Goal: Task Accomplishment & Management: Manage account settings

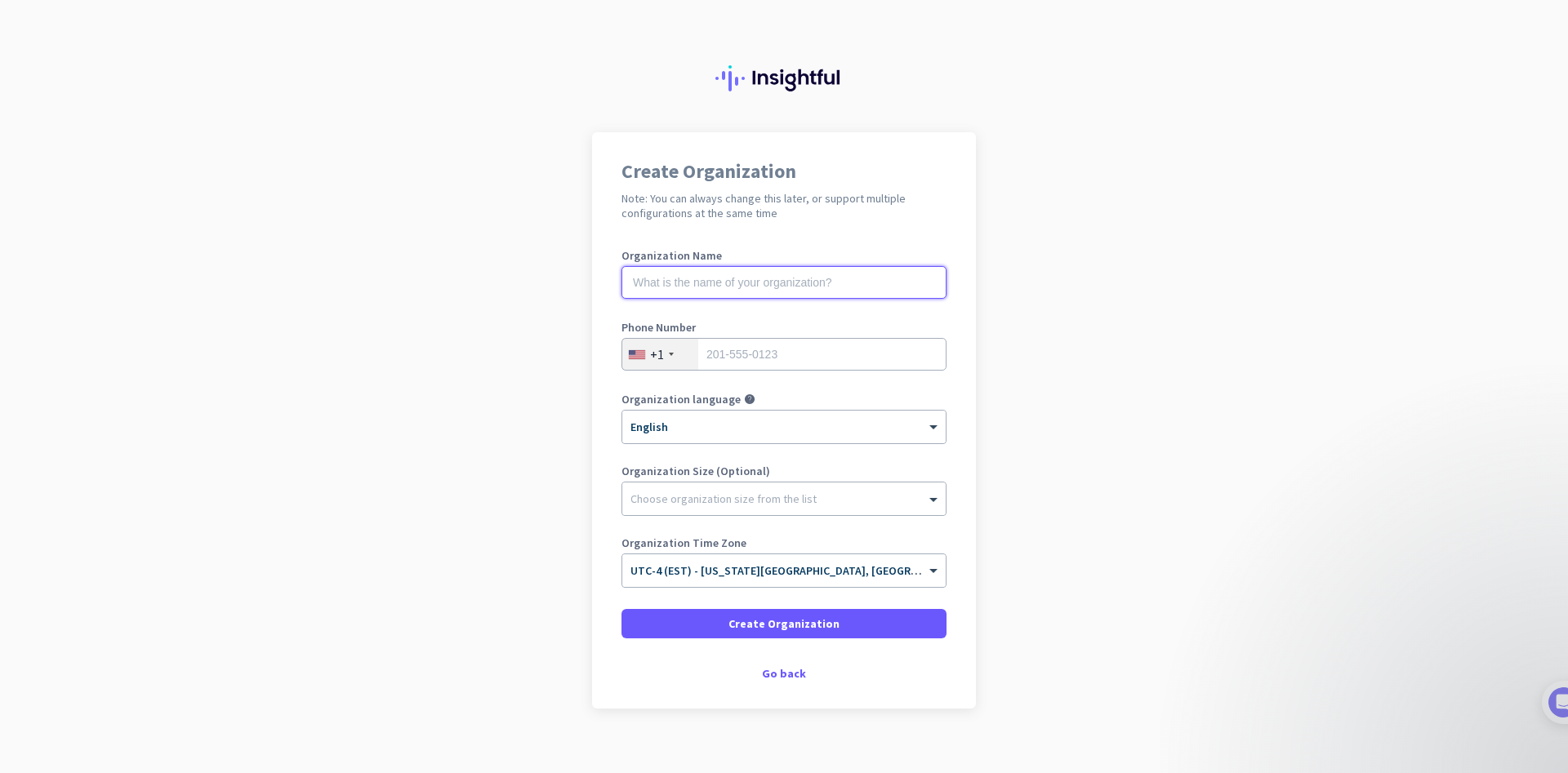
click at [654, 283] on input "text" at bounding box center [784, 283] width 325 height 33
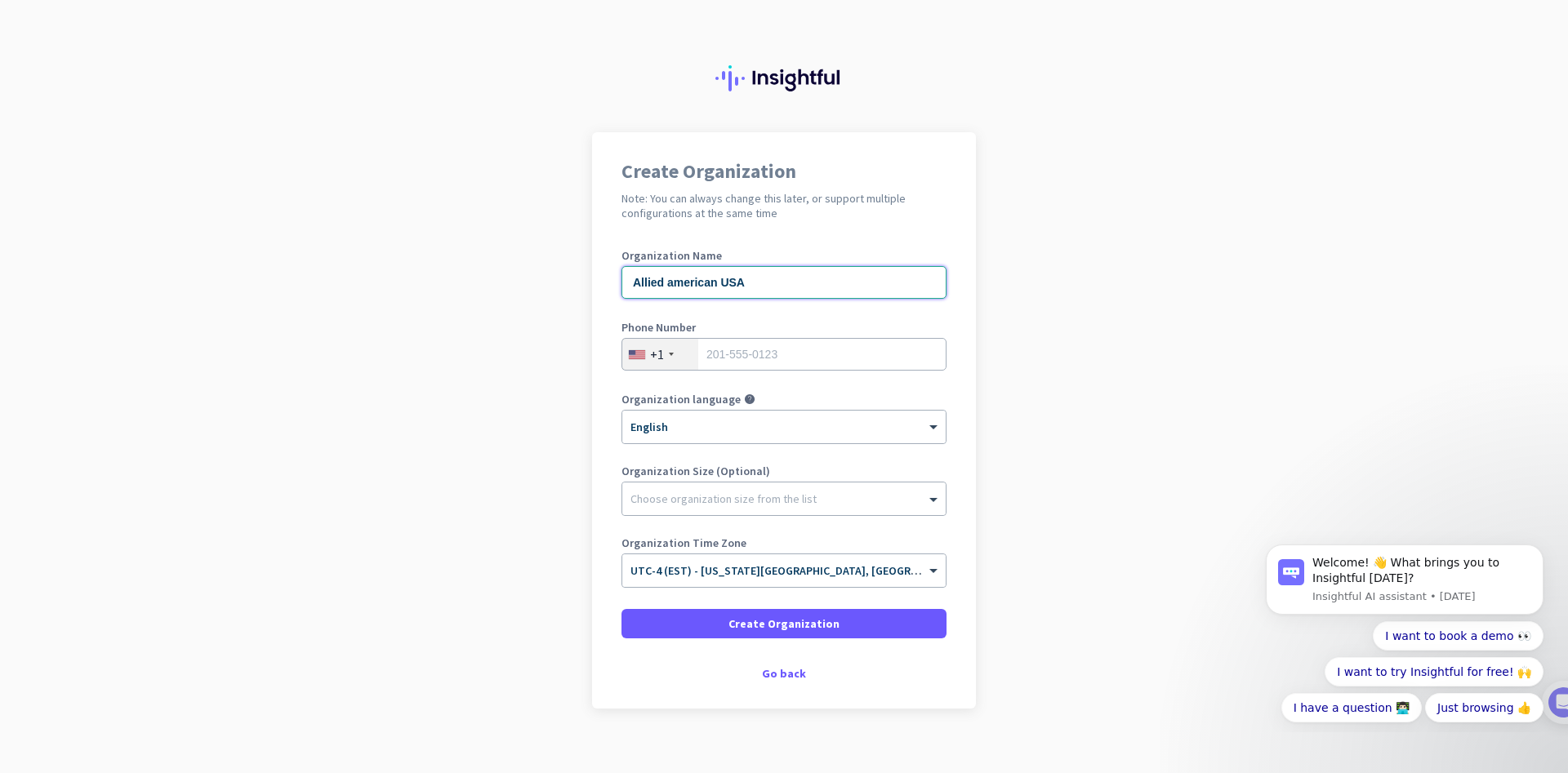
type input "Allied american USA"
click at [766, 352] on input "tel" at bounding box center [784, 354] width 325 height 33
paste input "[URL]"
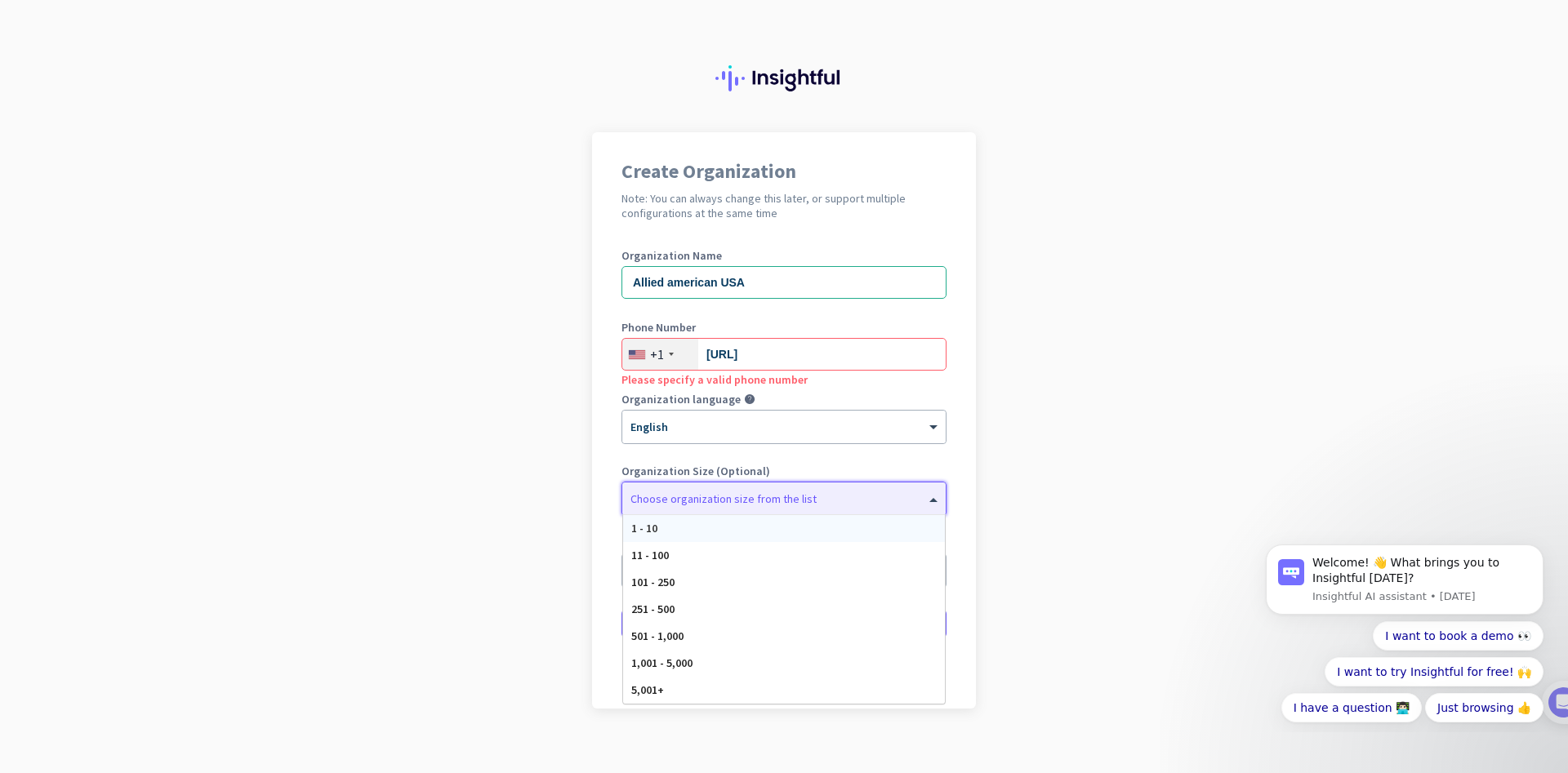
click at [673, 499] on div at bounding box center [784, 494] width 323 height 16
click at [678, 555] on div "11 - 100" at bounding box center [784, 555] width 322 height 27
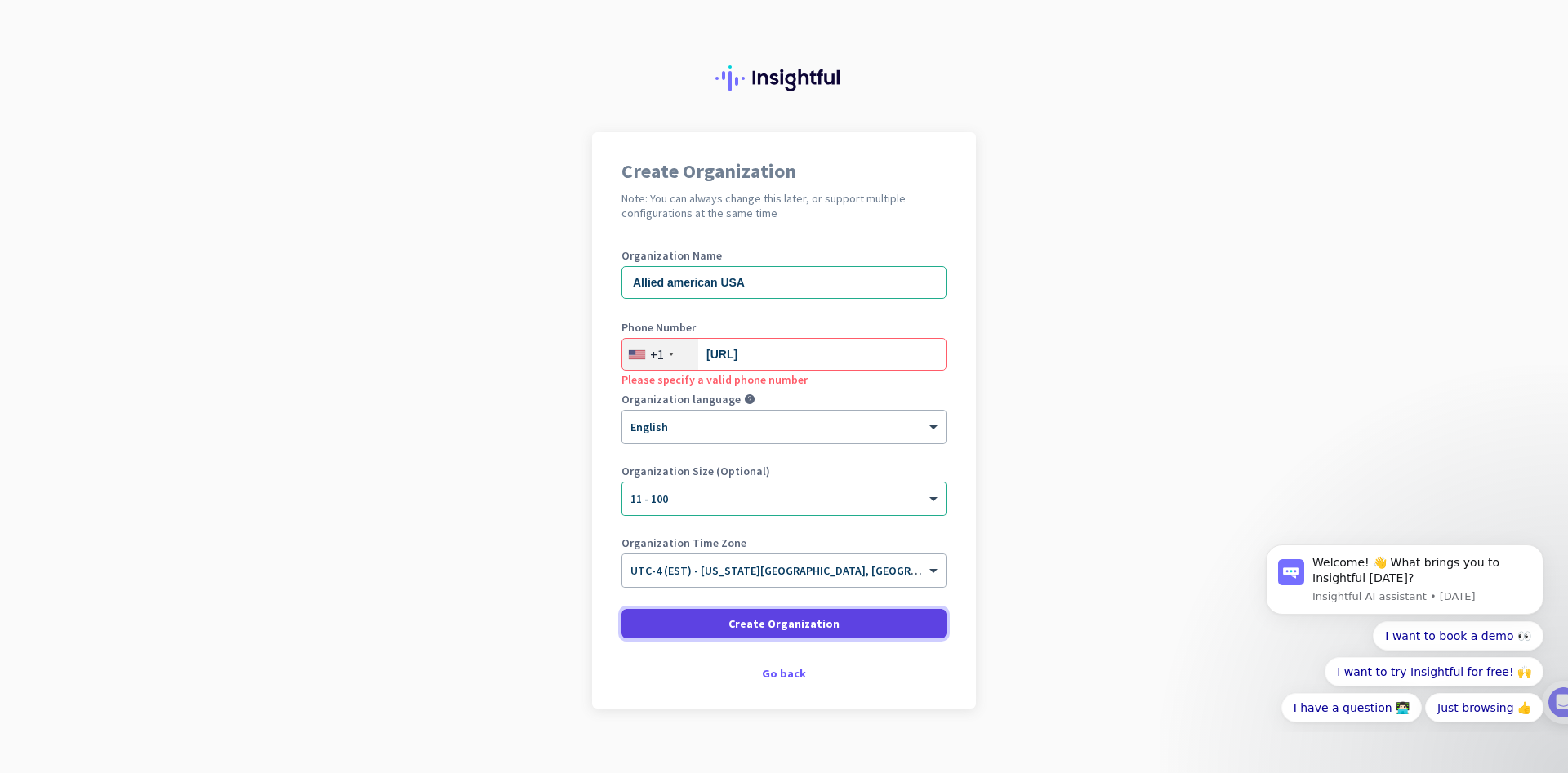
click at [701, 627] on span at bounding box center [784, 624] width 325 height 40
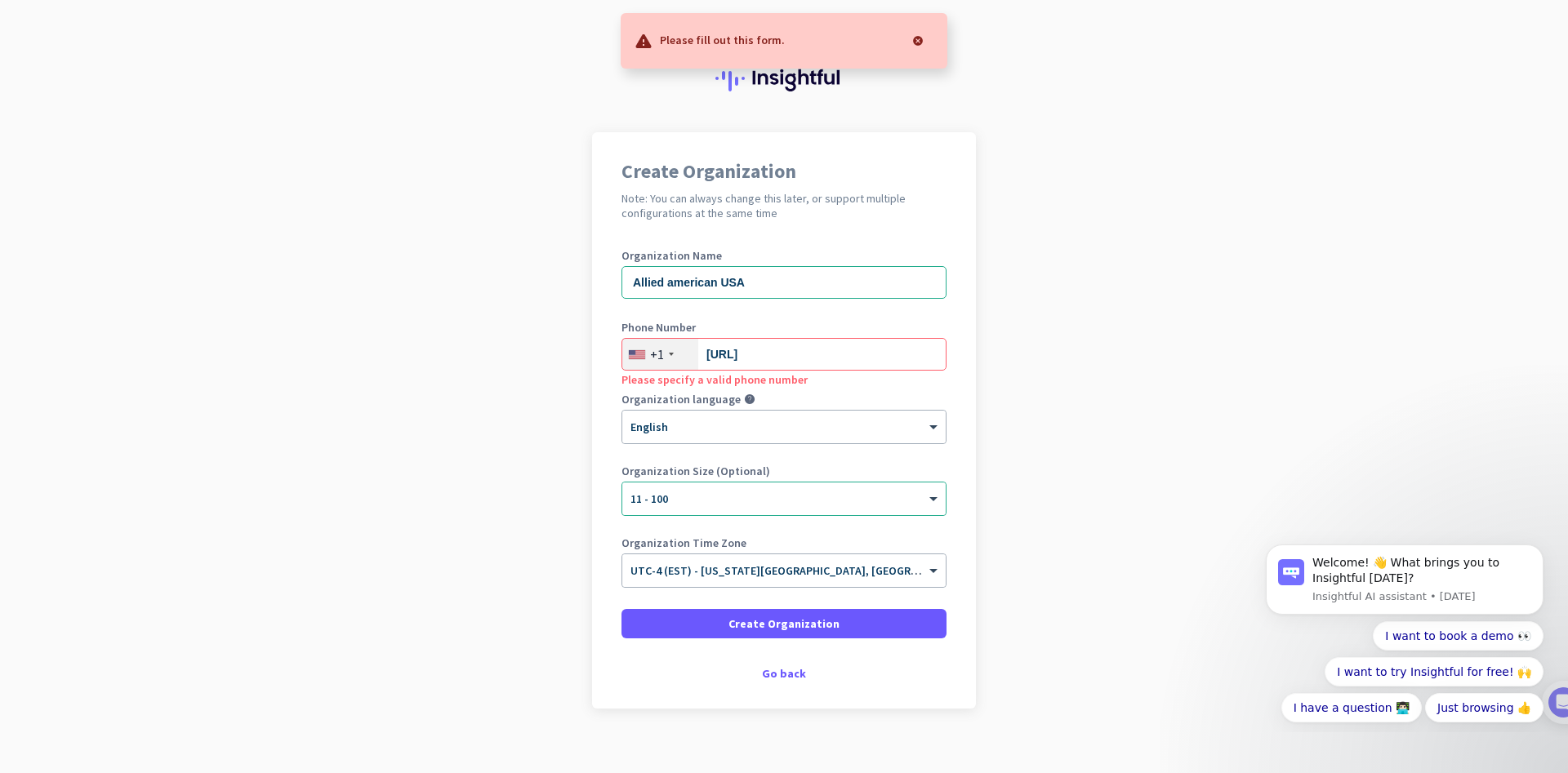
click at [916, 36] on div at bounding box center [918, 41] width 33 height 33
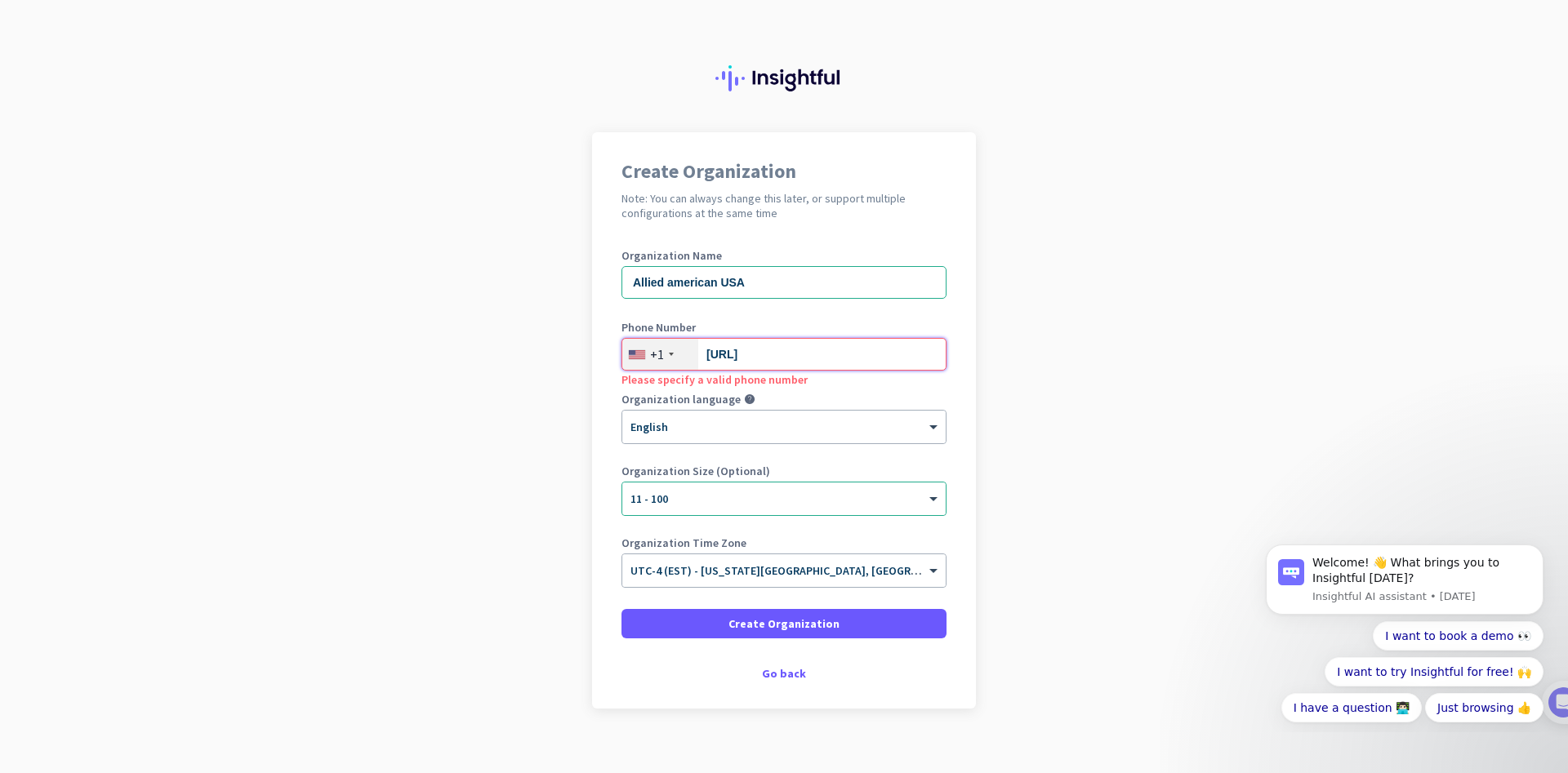
click at [810, 353] on input "[URL]" at bounding box center [784, 354] width 325 height 33
click at [815, 356] on input "[URL]" at bounding box center [784, 354] width 325 height 33
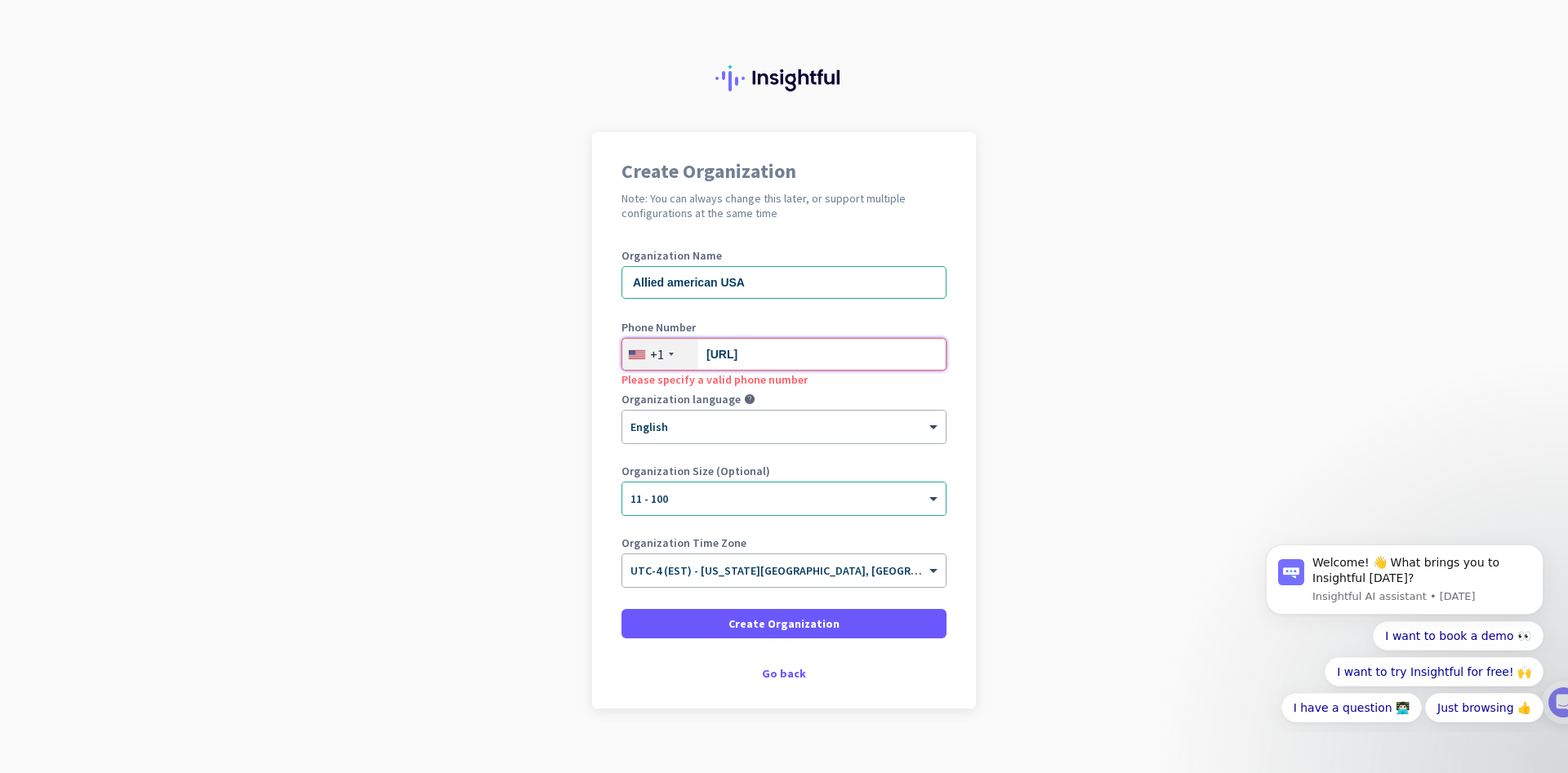
click at [815, 356] on input "[URL]" at bounding box center [784, 354] width 325 height 33
paste input "[PHONE_NUMBER]"
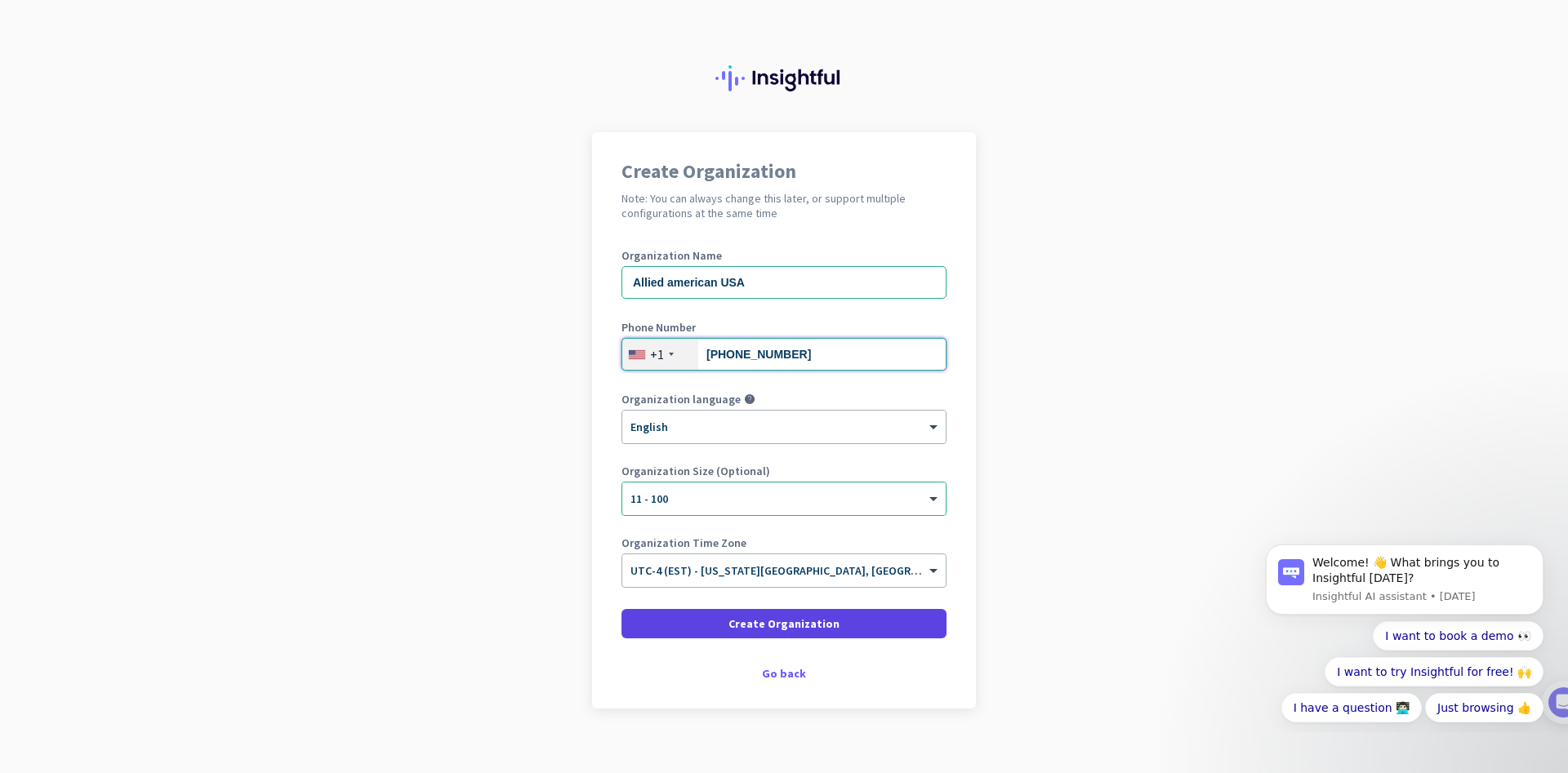
type input "[PHONE_NUMBER]"
click at [781, 622] on span "Create Organization" at bounding box center [784, 624] width 111 height 16
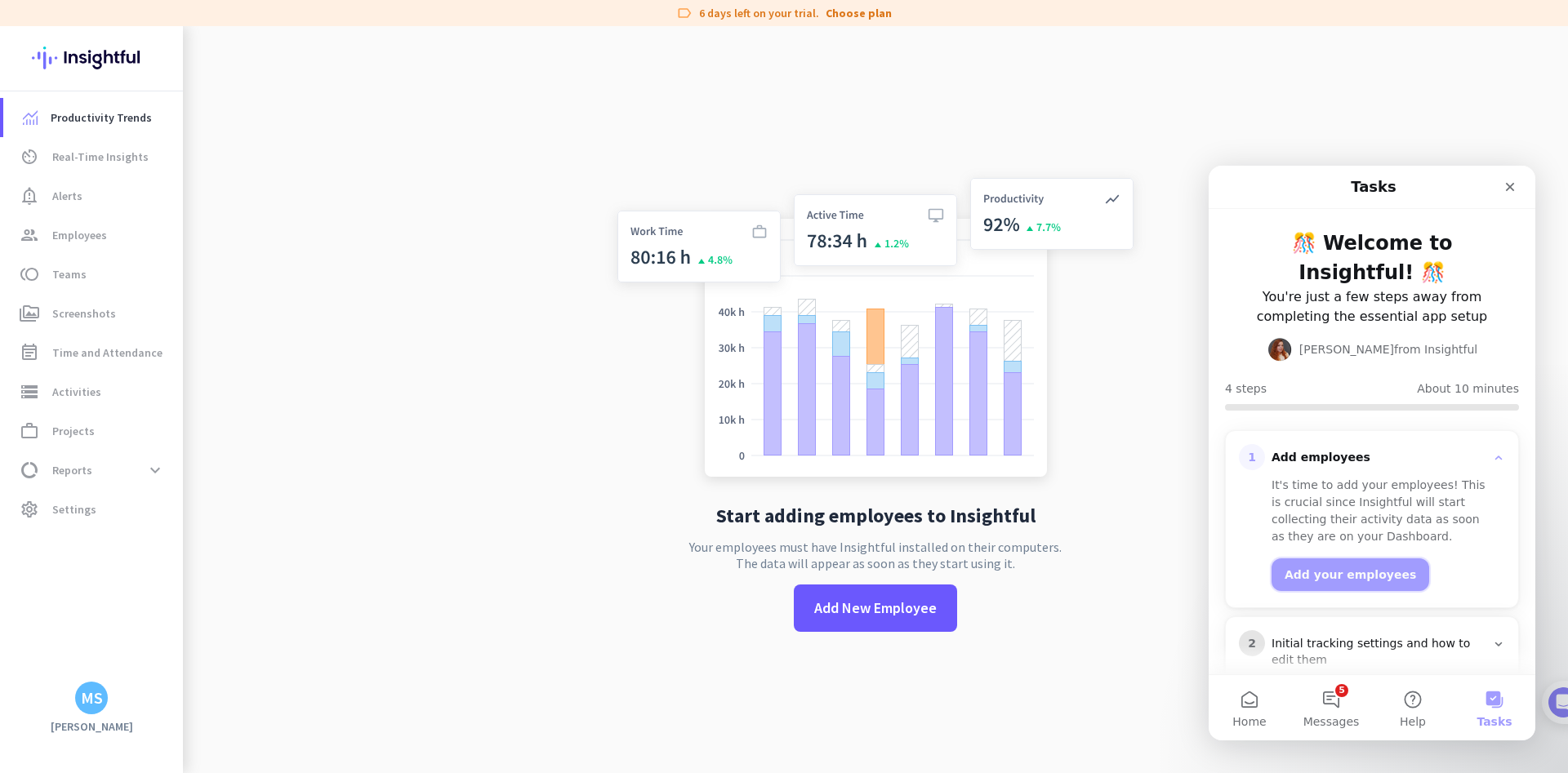
click at [1336, 559] on button "Add your employees" at bounding box center [1350, 575] width 157 height 33
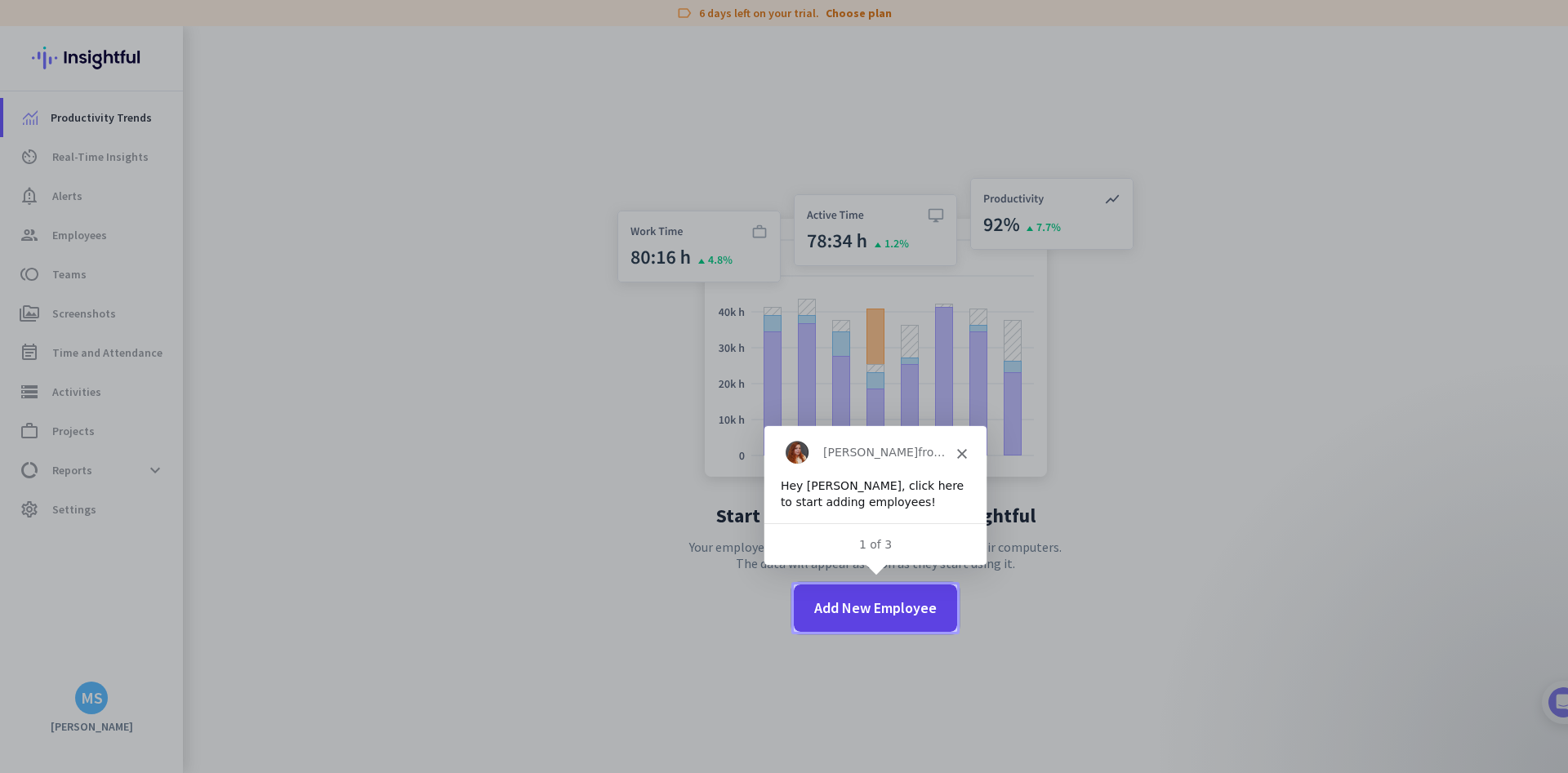
click at [880, 600] on span "Add New Employee" at bounding box center [876, 608] width 123 height 21
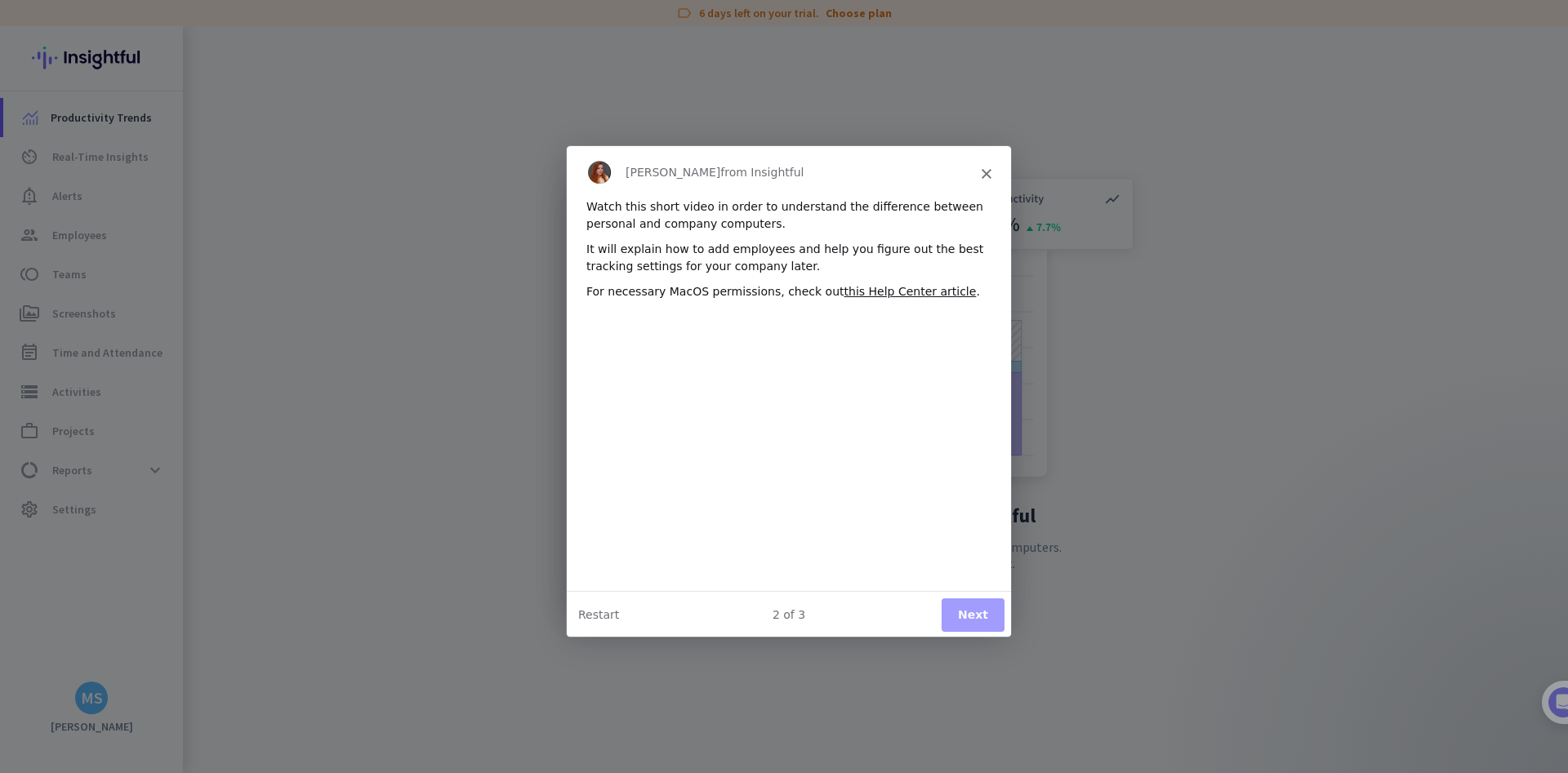
click at [980, 609] on button "Next" at bounding box center [972, 613] width 63 height 34
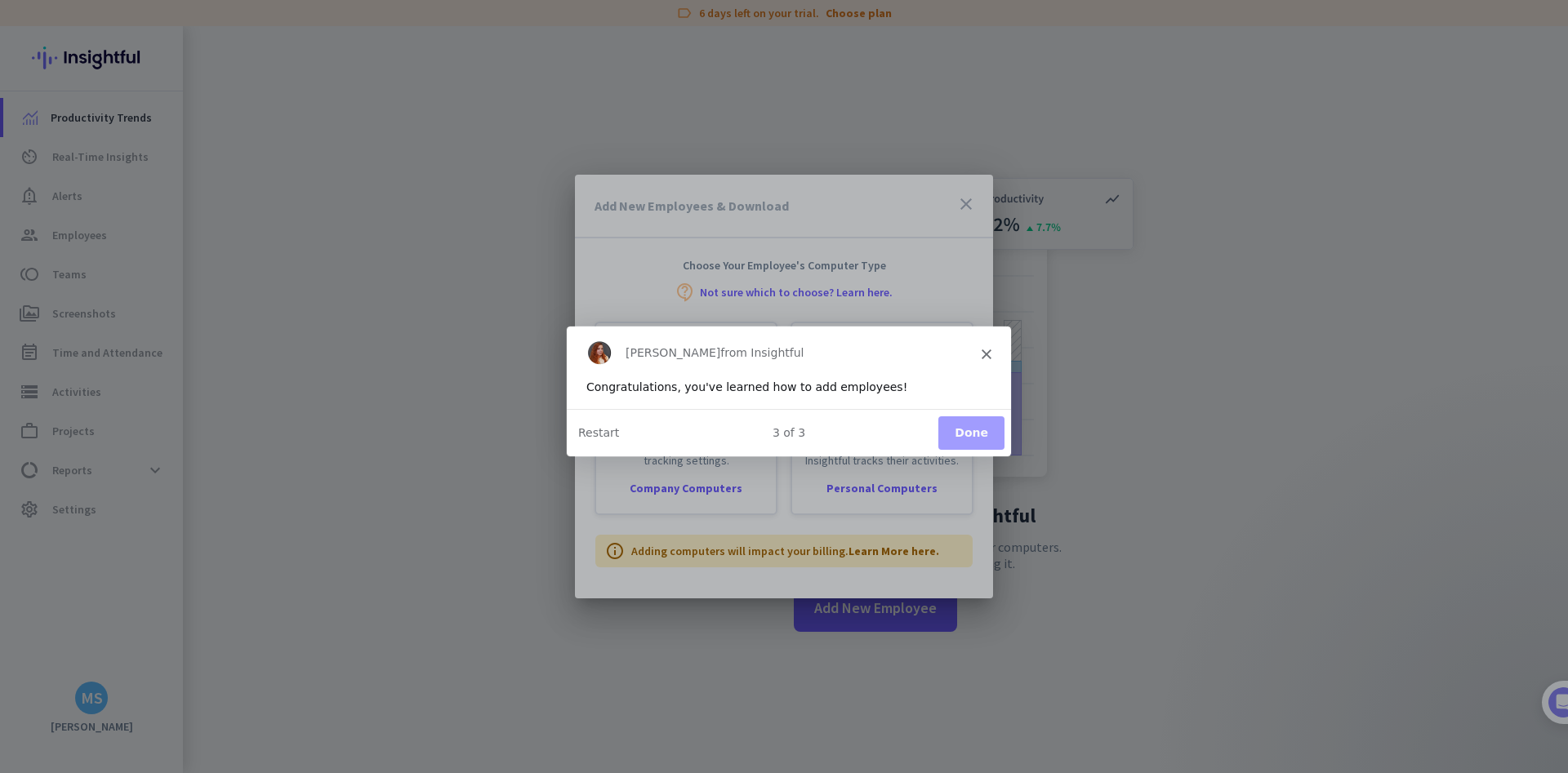
click at [974, 434] on button "Done" at bounding box center [970, 432] width 66 height 34
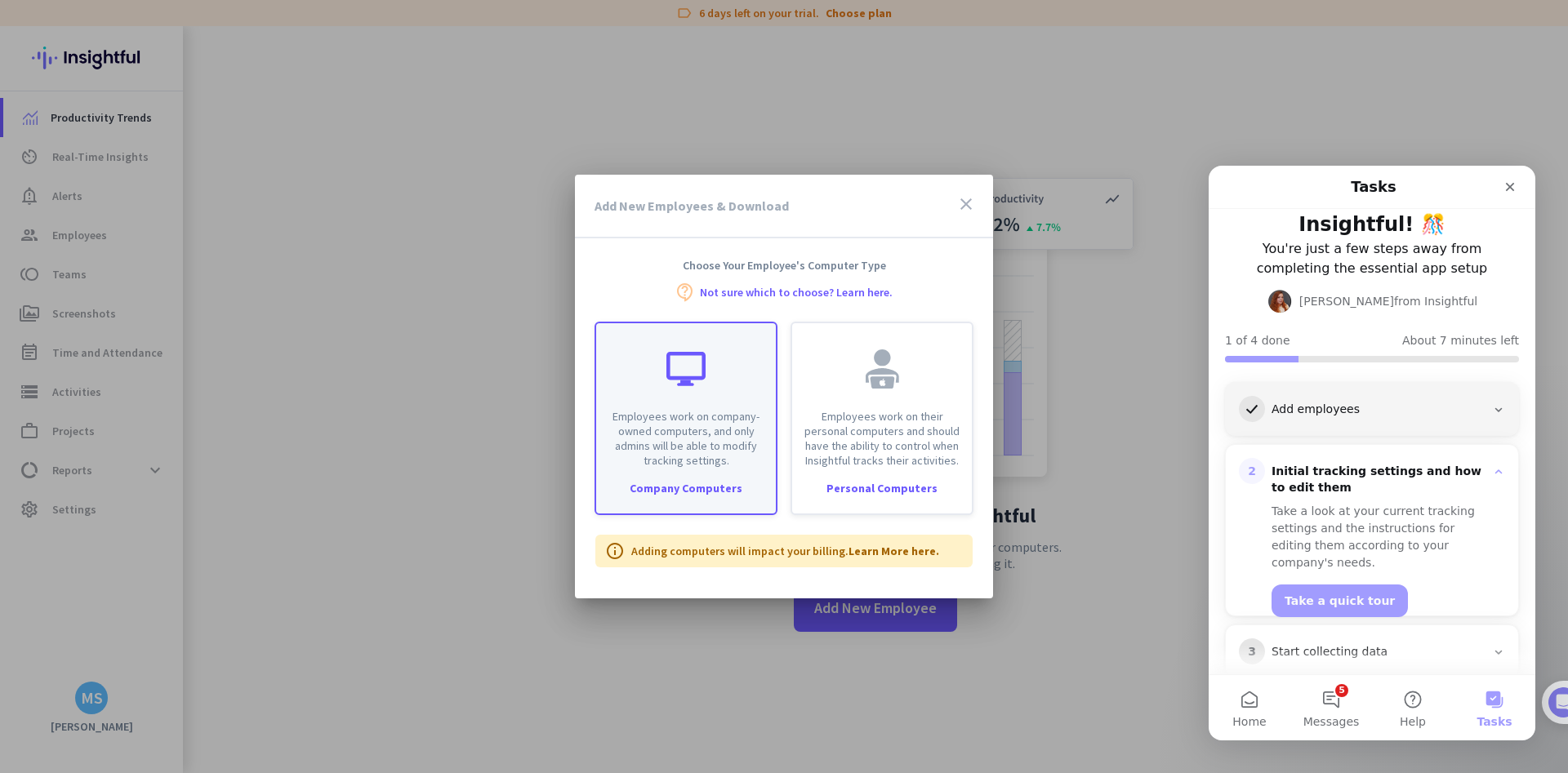
scroll to position [110, 0]
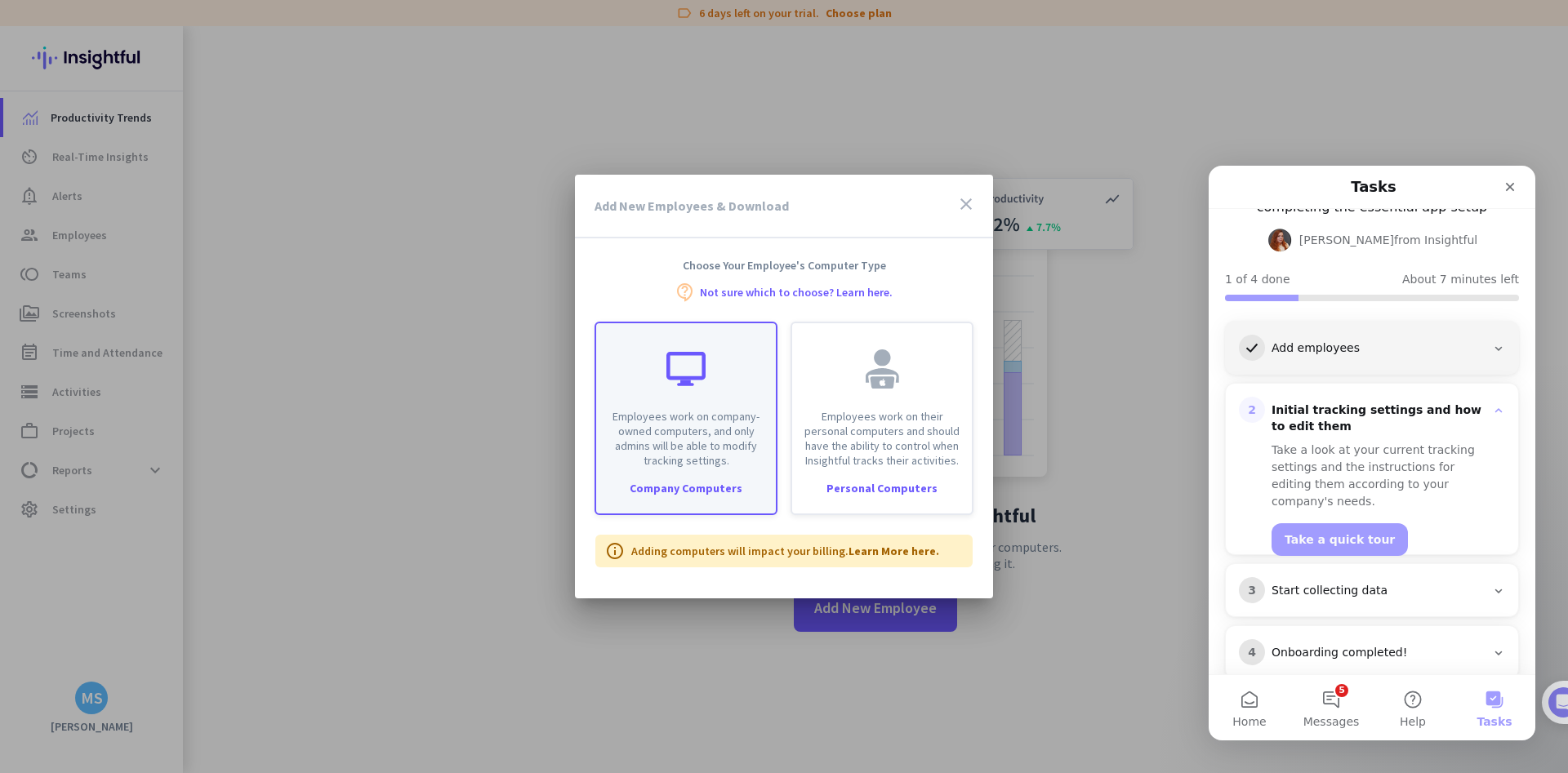
click at [675, 419] on p "Employees work on company-owned computers, and only admins will be able to modi…" at bounding box center [686, 438] width 160 height 59
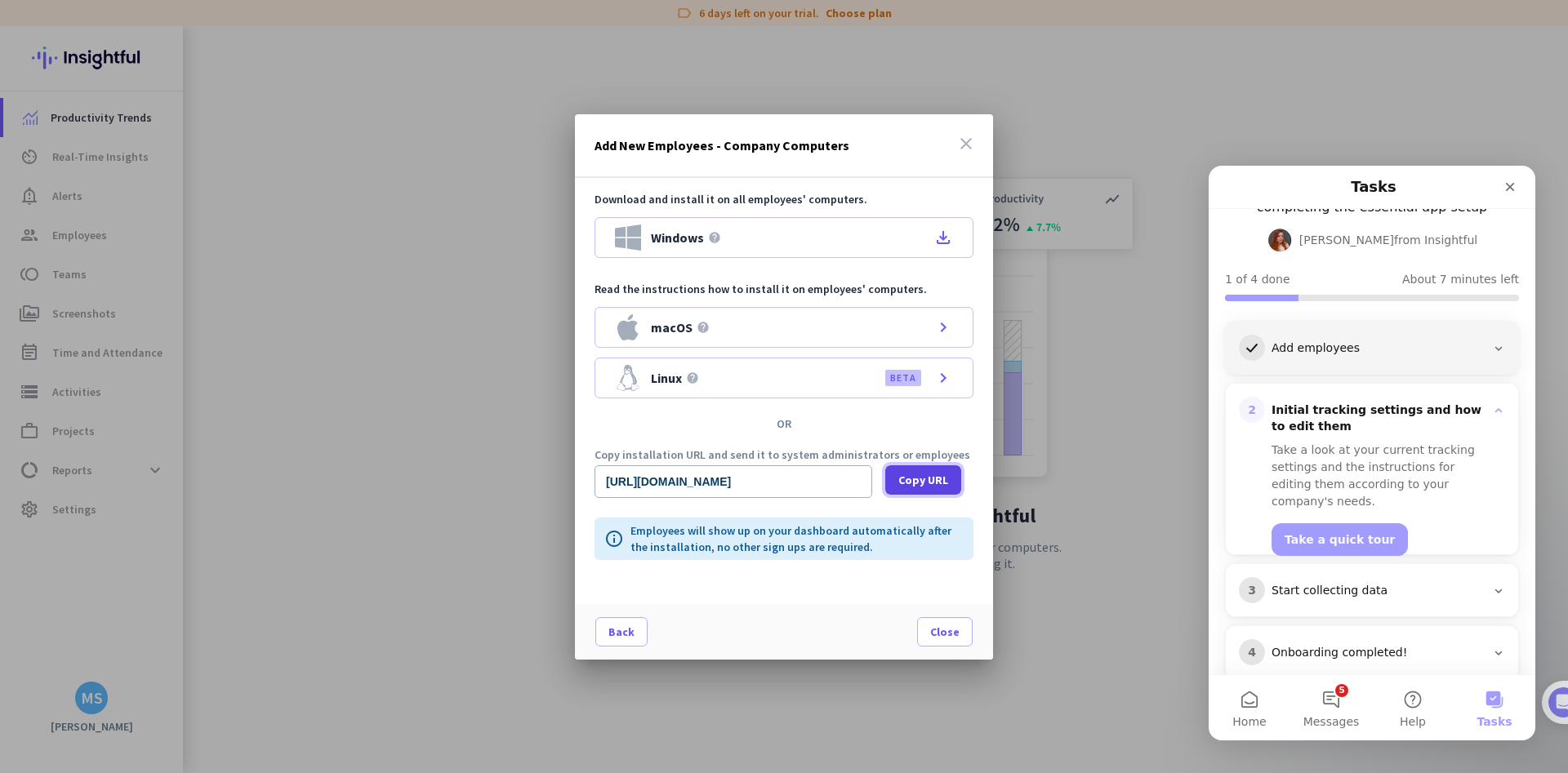
click at [924, 477] on span "Copy URL" at bounding box center [923, 480] width 49 height 16
click at [941, 237] on icon "file_download" at bounding box center [943, 237] width 20 height 20
click at [948, 634] on span "Close" at bounding box center [945, 632] width 30 height 16
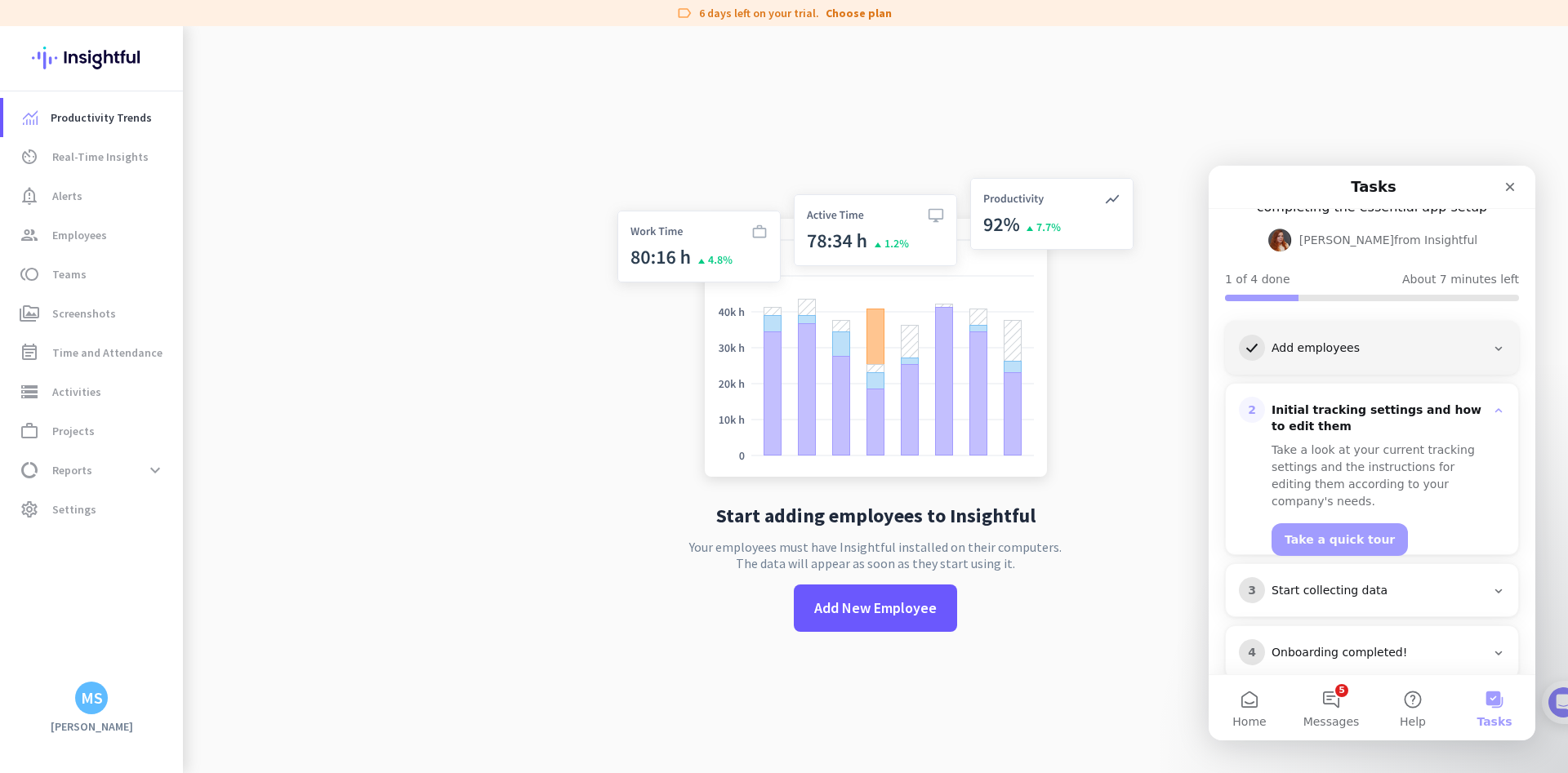
click at [646, 639] on div "Start adding employees to Insightful Your employees must have Insightful instal…" at bounding box center [876, 413] width 541 height 773
click at [101, 236] on span "Employees" at bounding box center [79, 235] width 54 height 20
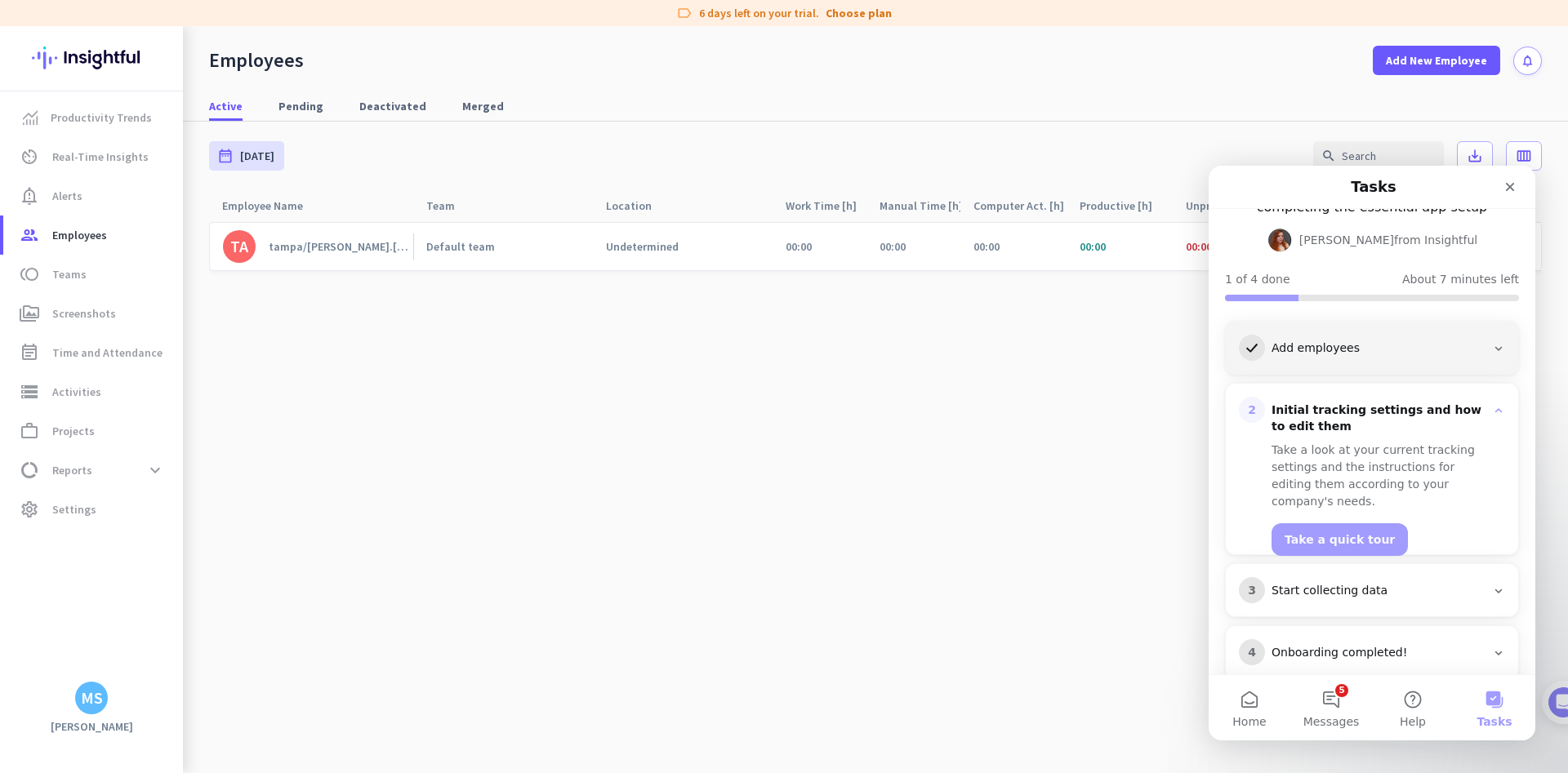
click at [1351, 583] on div "Start collecting data" at bounding box center [1378, 591] width 214 height 16
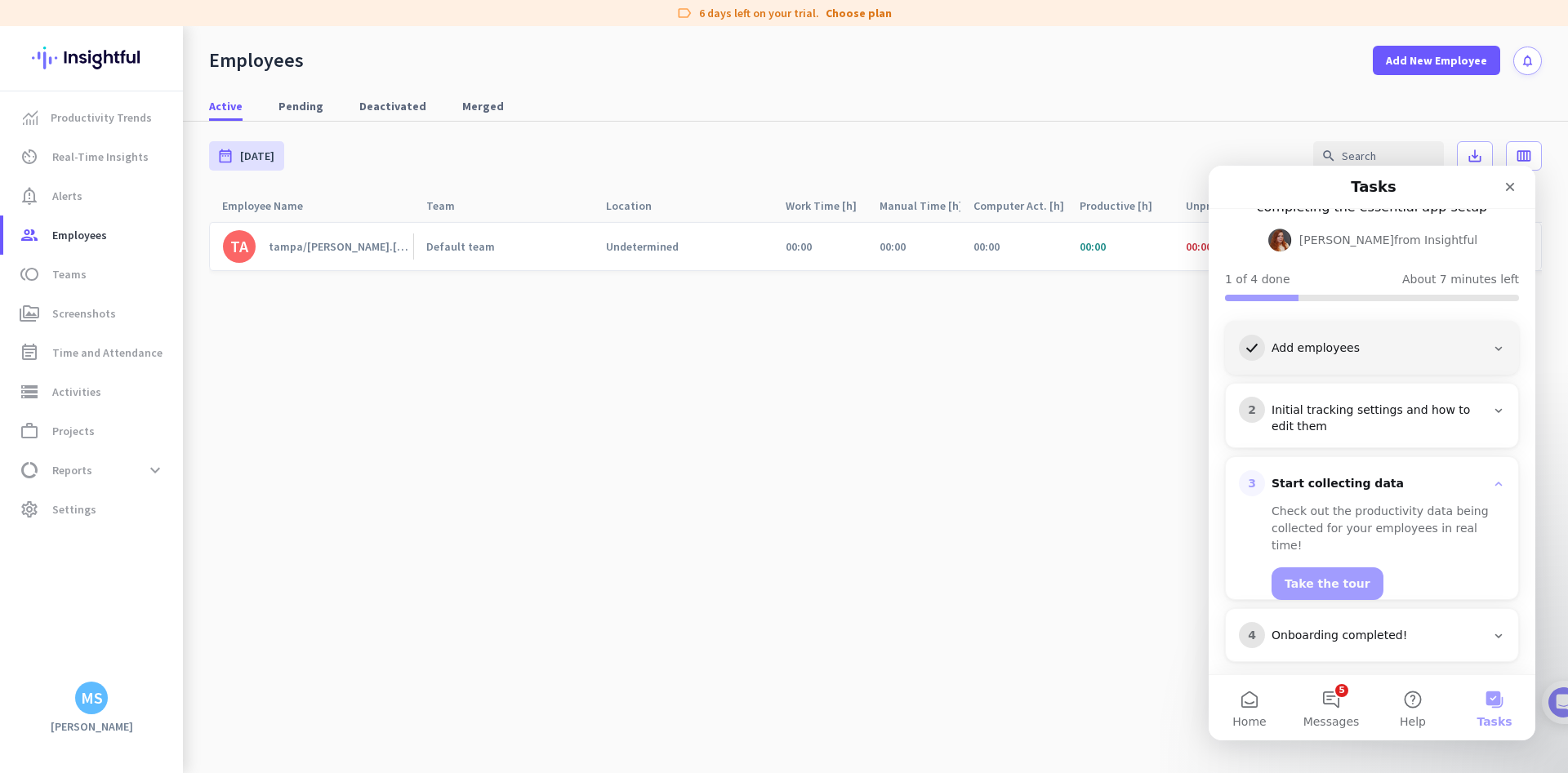
scroll to position [92, 0]
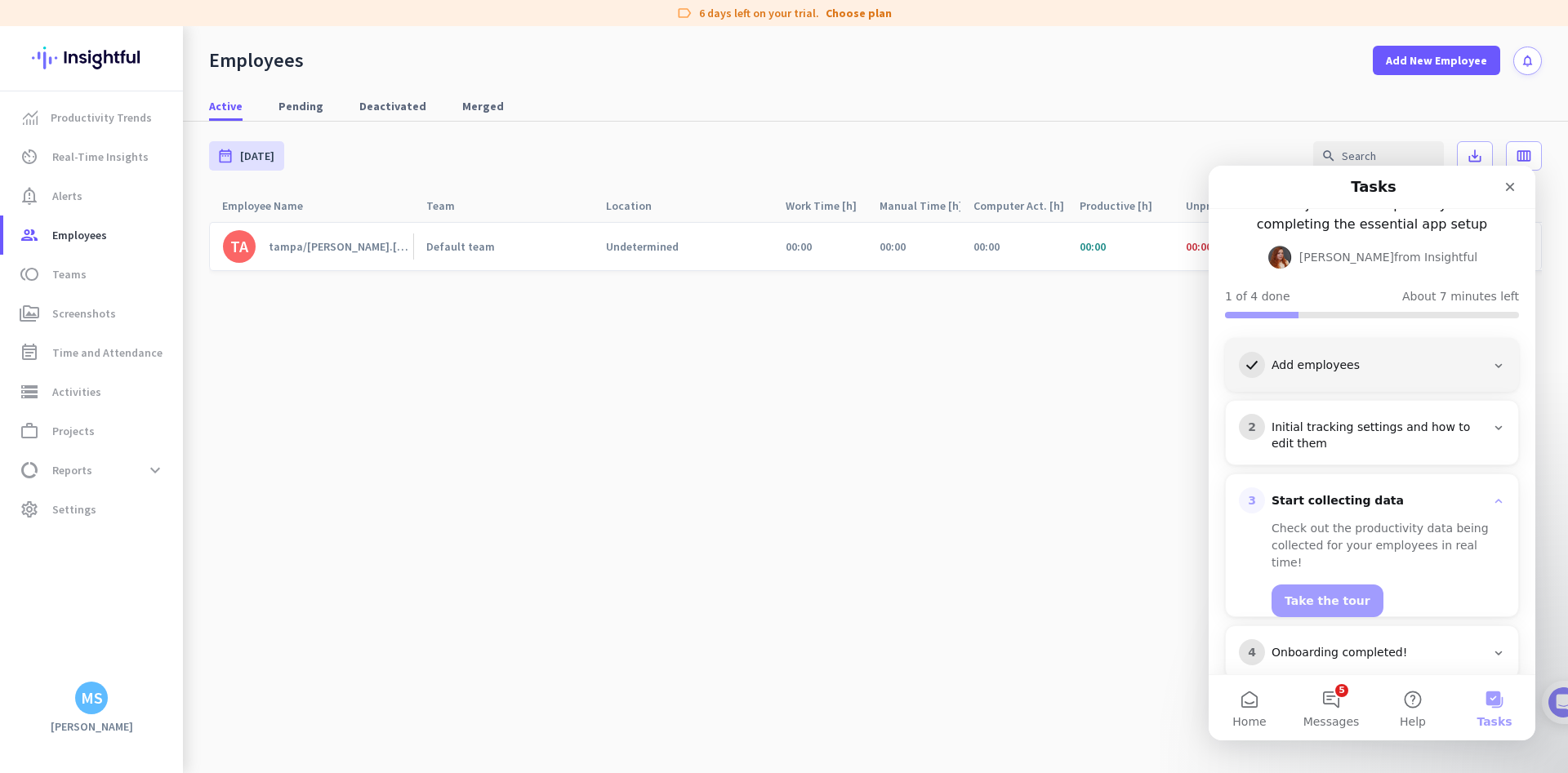
click at [637, 513] on cdk-virtual-scroll-viewport "TA tampa/[PERSON_NAME].[PERSON_NAME] Default team Undetermined 00:00 00:00 00:0…" at bounding box center [876, 497] width 1333 height 552
click at [82, 476] on span "Reports" at bounding box center [72, 471] width 40 height 20
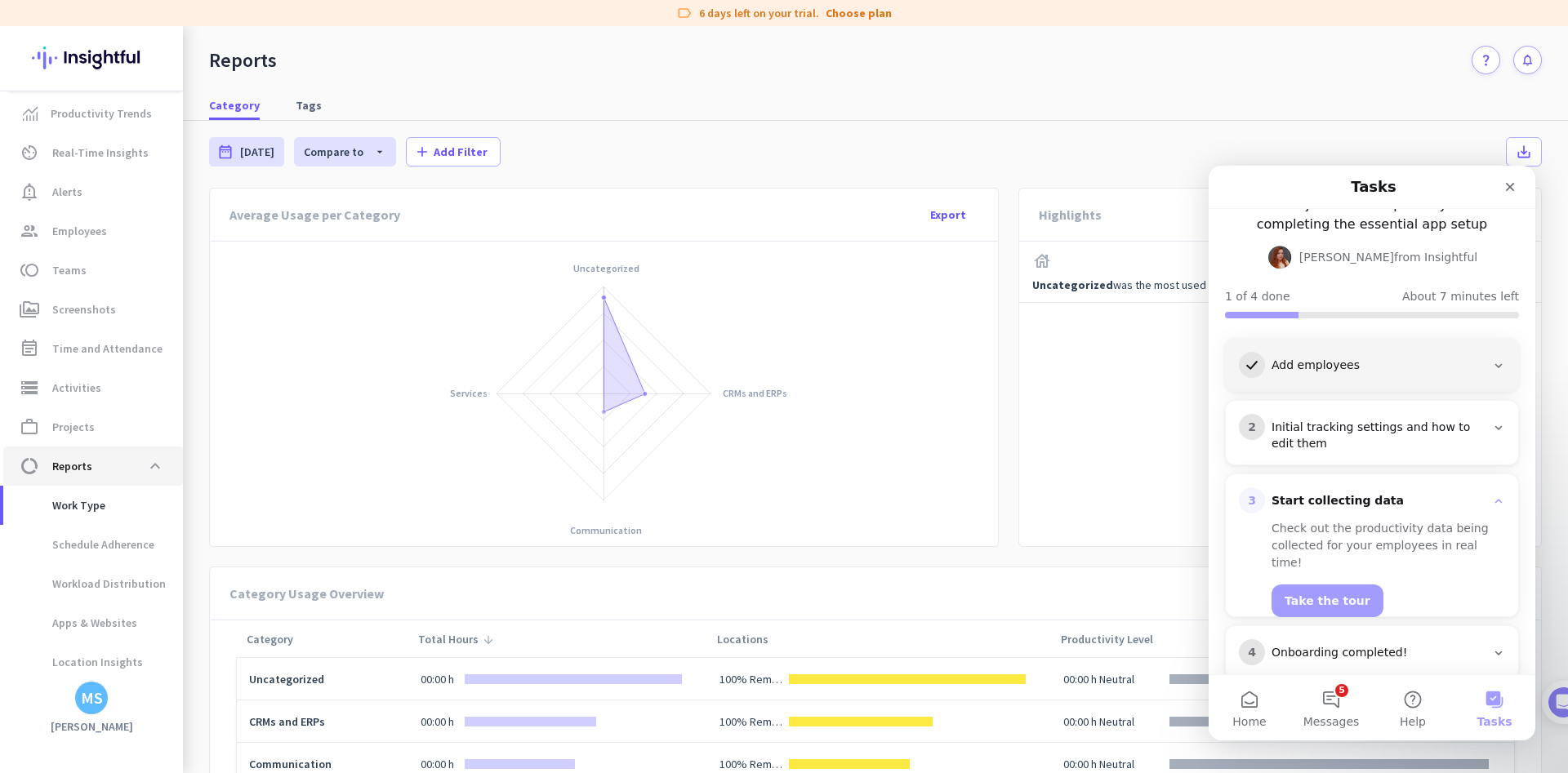
scroll to position [49, 0]
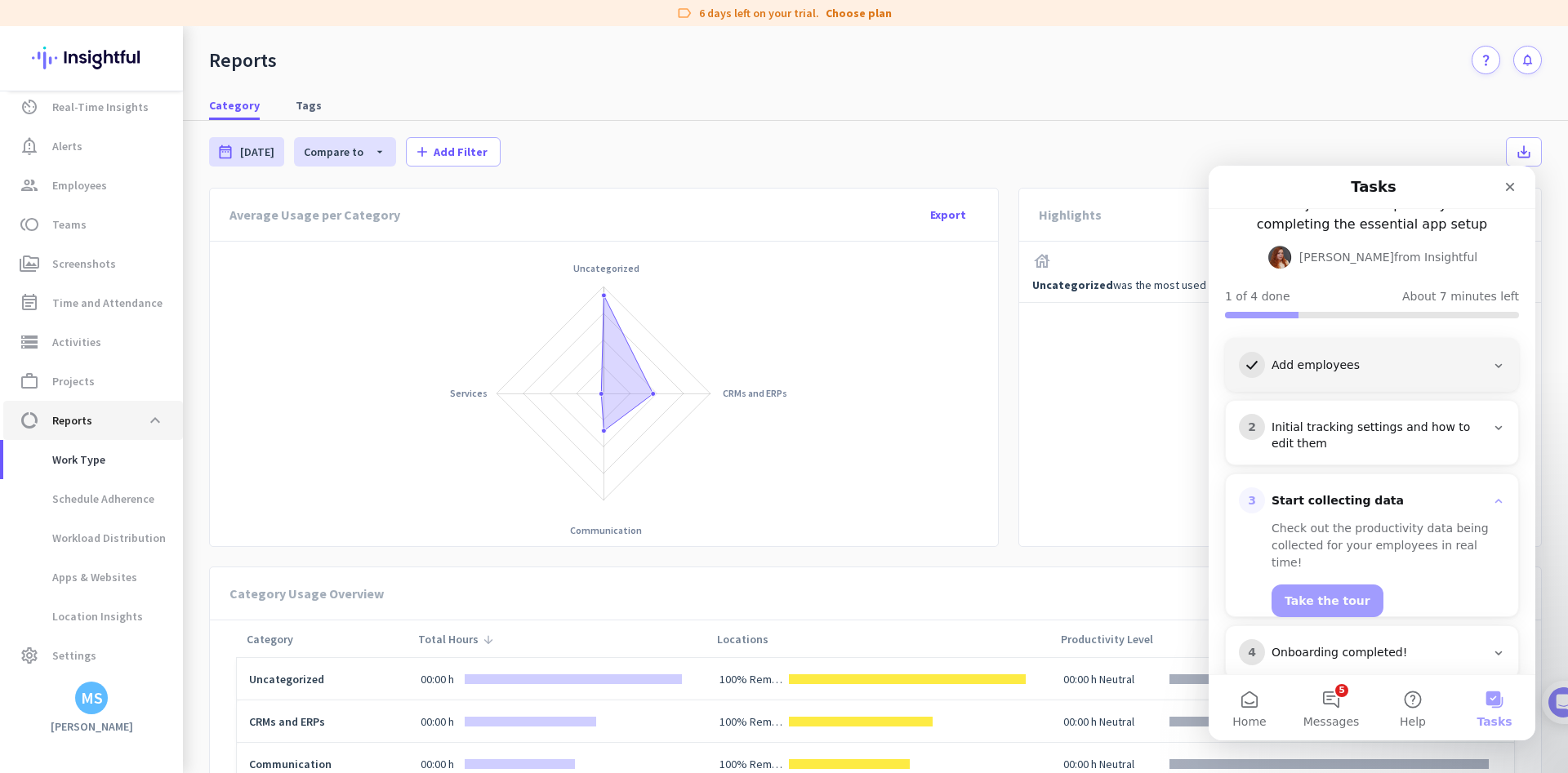
click at [77, 413] on span "Reports" at bounding box center [72, 420] width 40 height 20
click at [148, 427] on span at bounding box center [155, 420] width 30 height 30
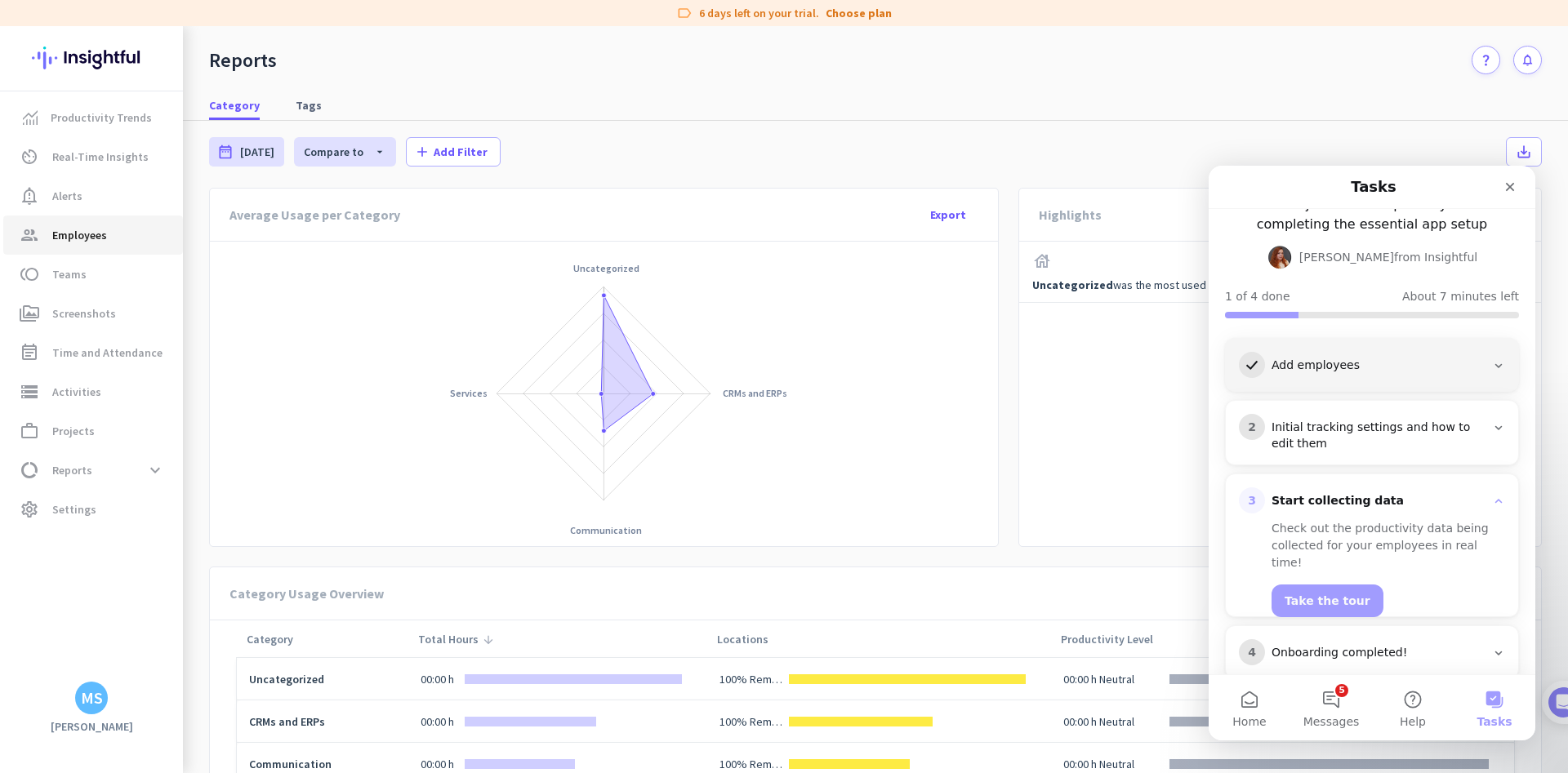
click at [92, 245] on link "group Employees" at bounding box center [93, 236] width 180 height 40
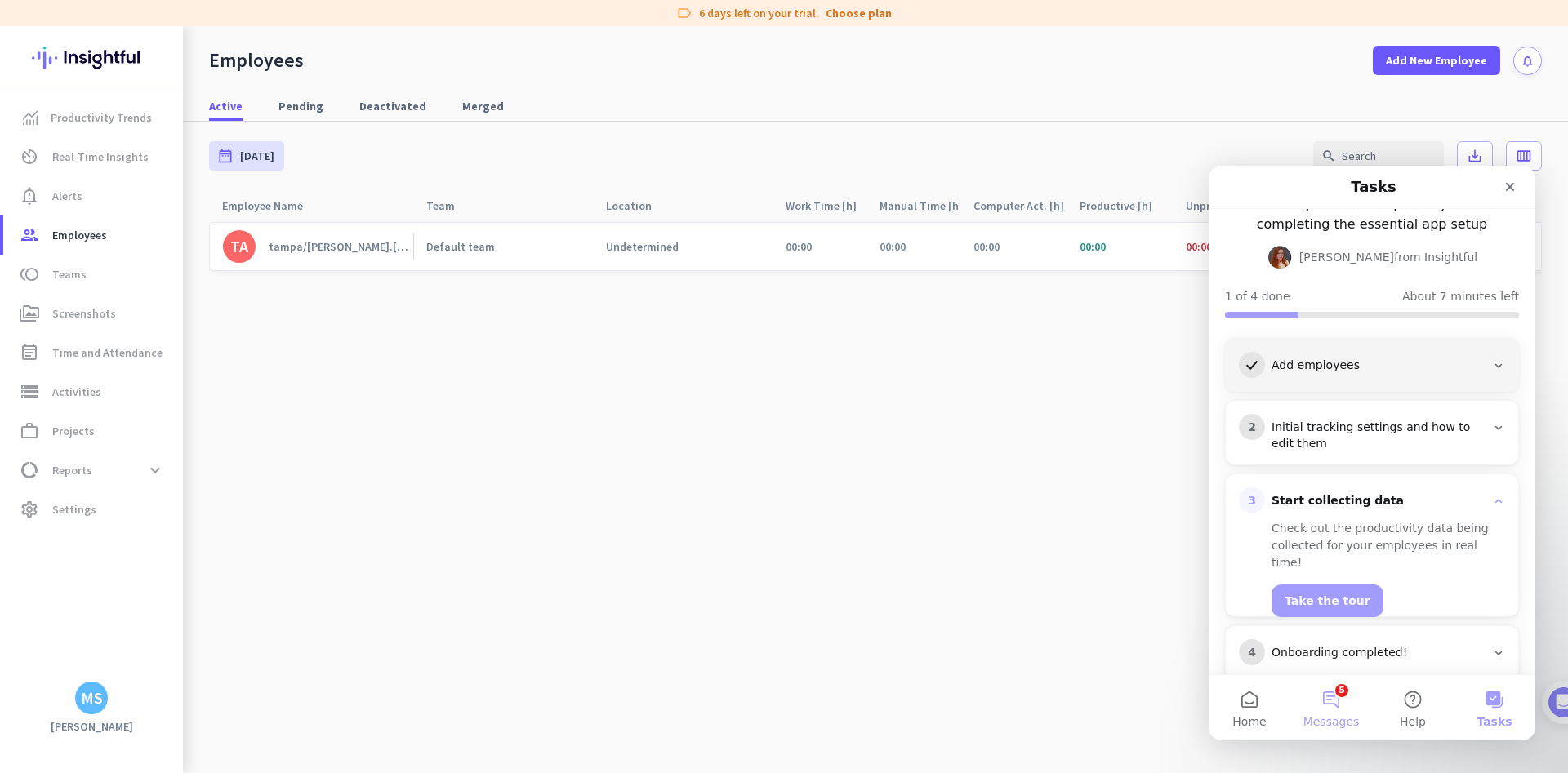
click at [1324, 703] on button "5 Messages" at bounding box center [1331, 707] width 82 height 65
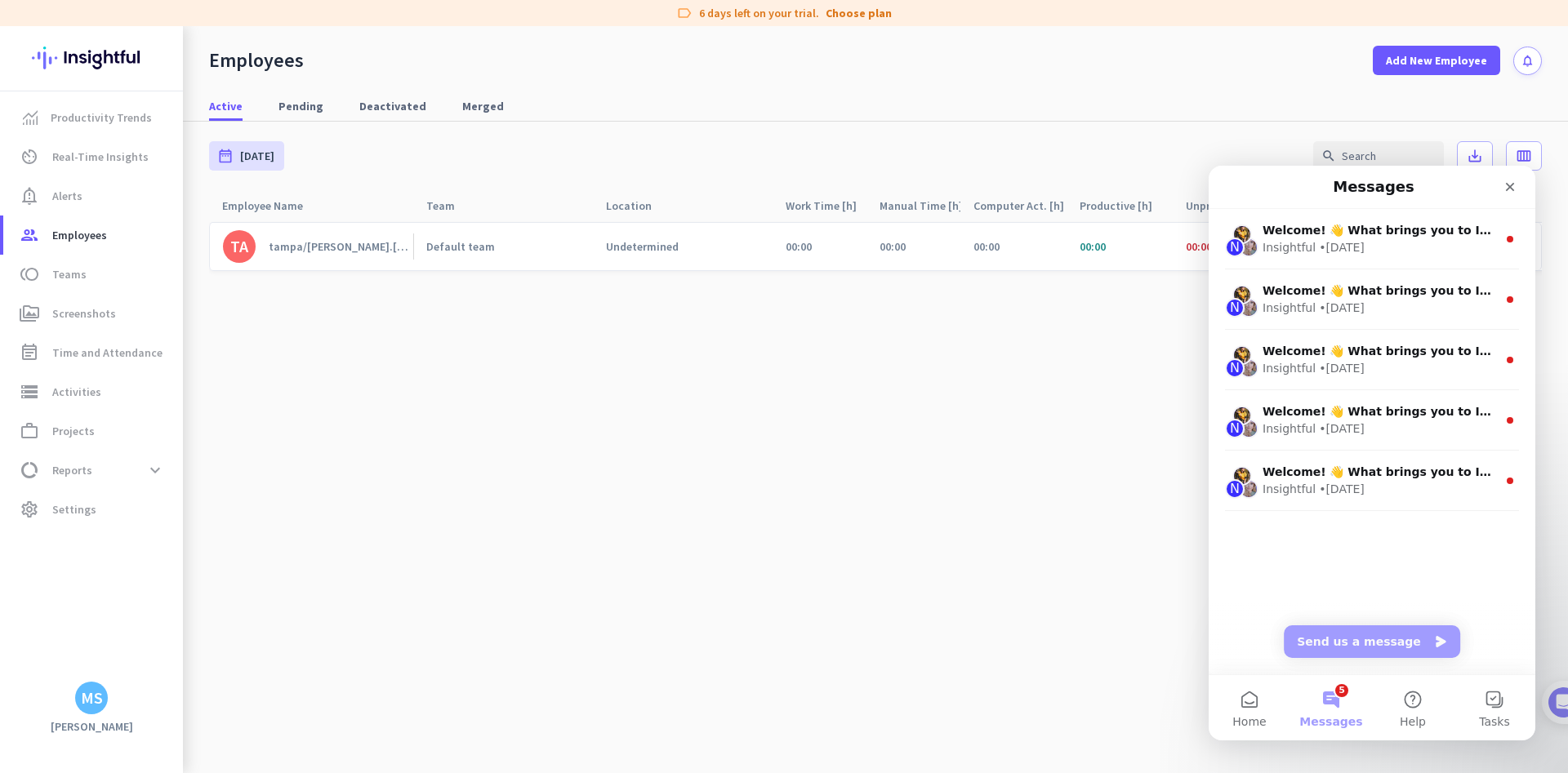
scroll to position [92, 0]
click at [829, 542] on cdk-virtual-scroll-viewport "TA tampa/[PERSON_NAME].[PERSON_NAME] Default team Undetermined 00:00 00:00 00:0…" at bounding box center [876, 497] width 1333 height 552
click at [84, 697] on div "MS" at bounding box center [92, 698] width 22 height 16
click at [183, 583] on span "Personal Settings" at bounding box center [179, 579] width 99 height 15
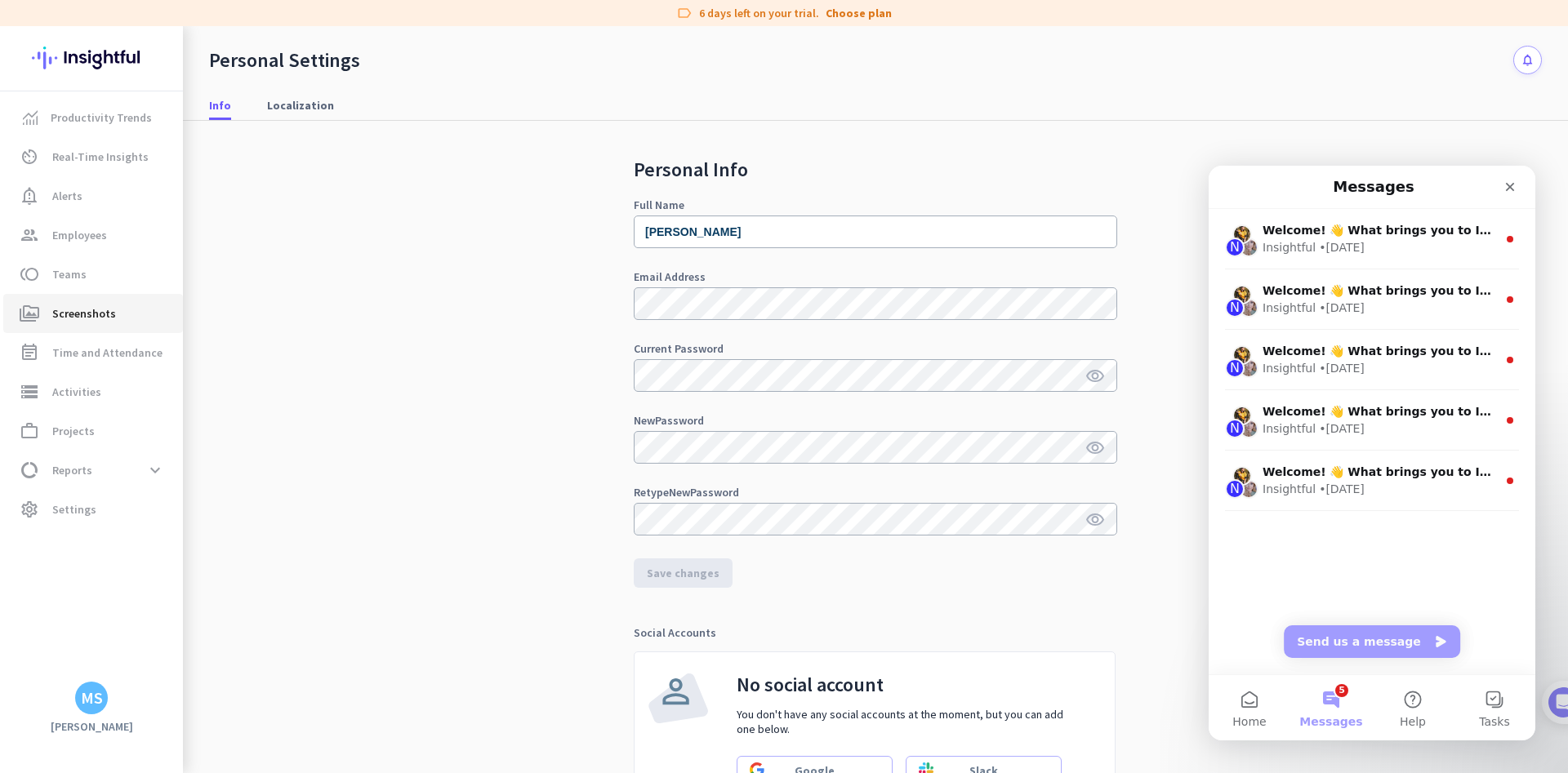
click at [79, 306] on span "Screenshots" at bounding box center [83, 314] width 63 height 20
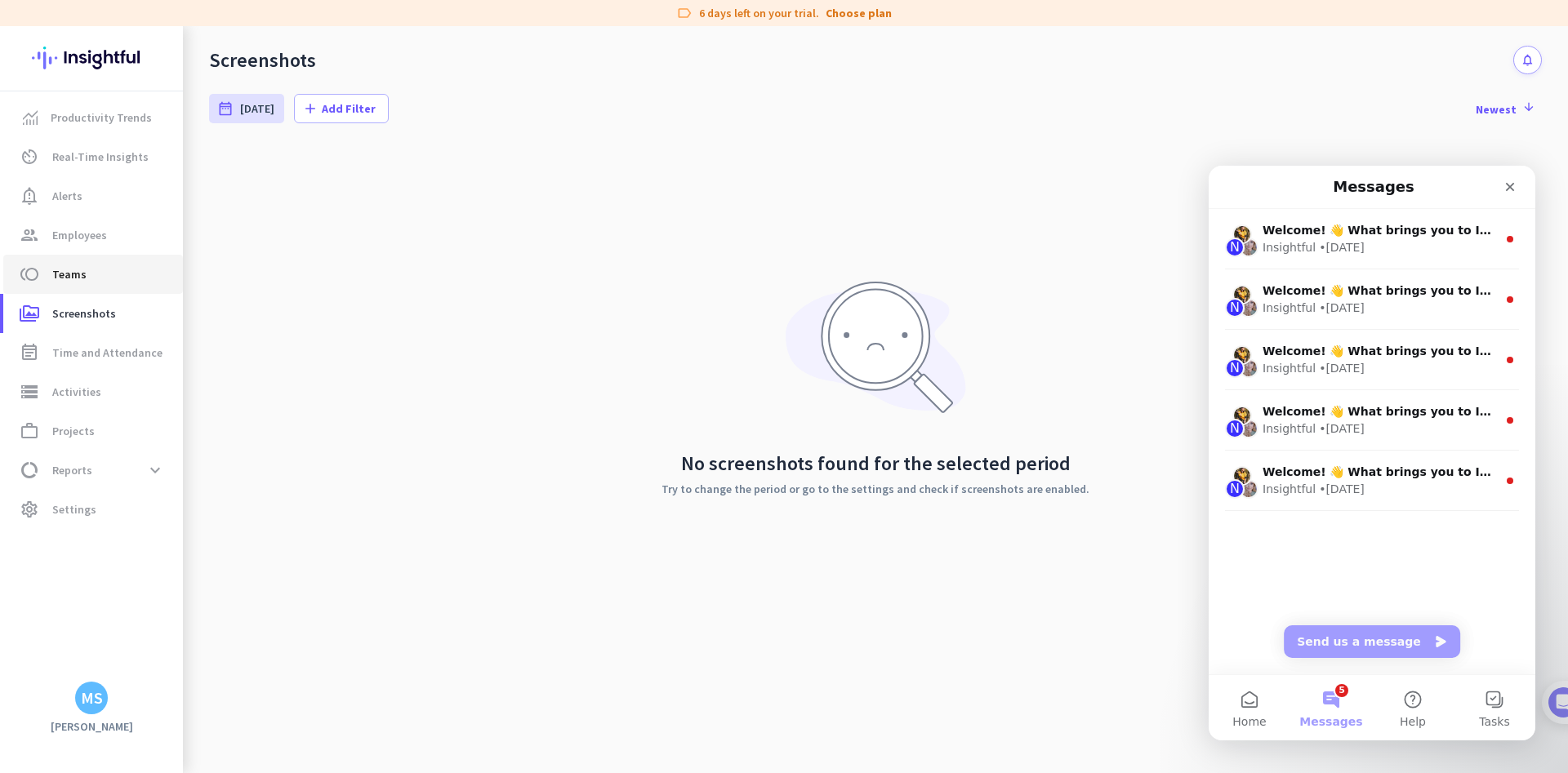
click at [72, 283] on span "Teams" at bounding box center [69, 274] width 35 height 20
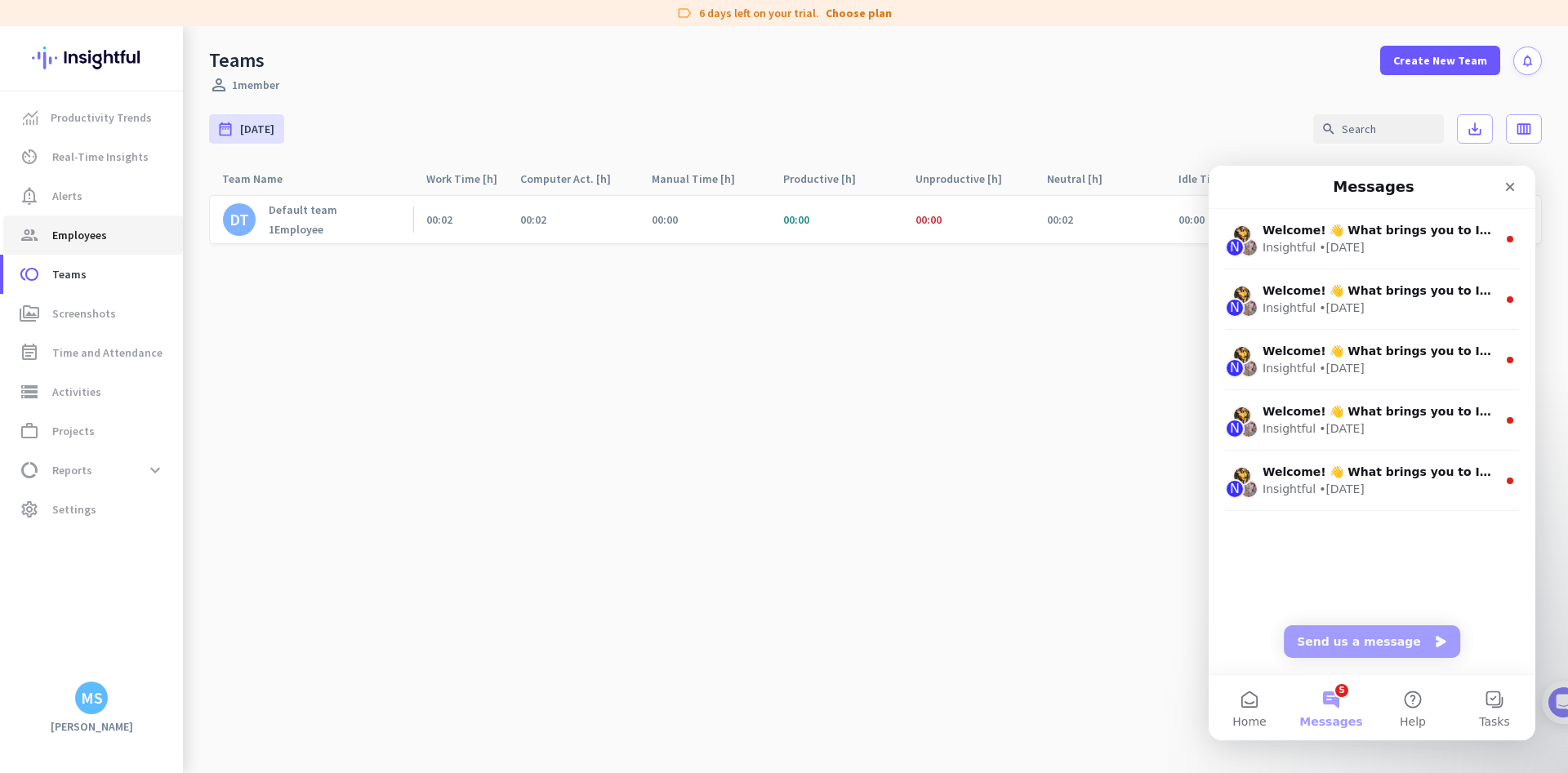
click at [68, 228] on span "Employees" at bounding box center [79, 235] width 54 height 20
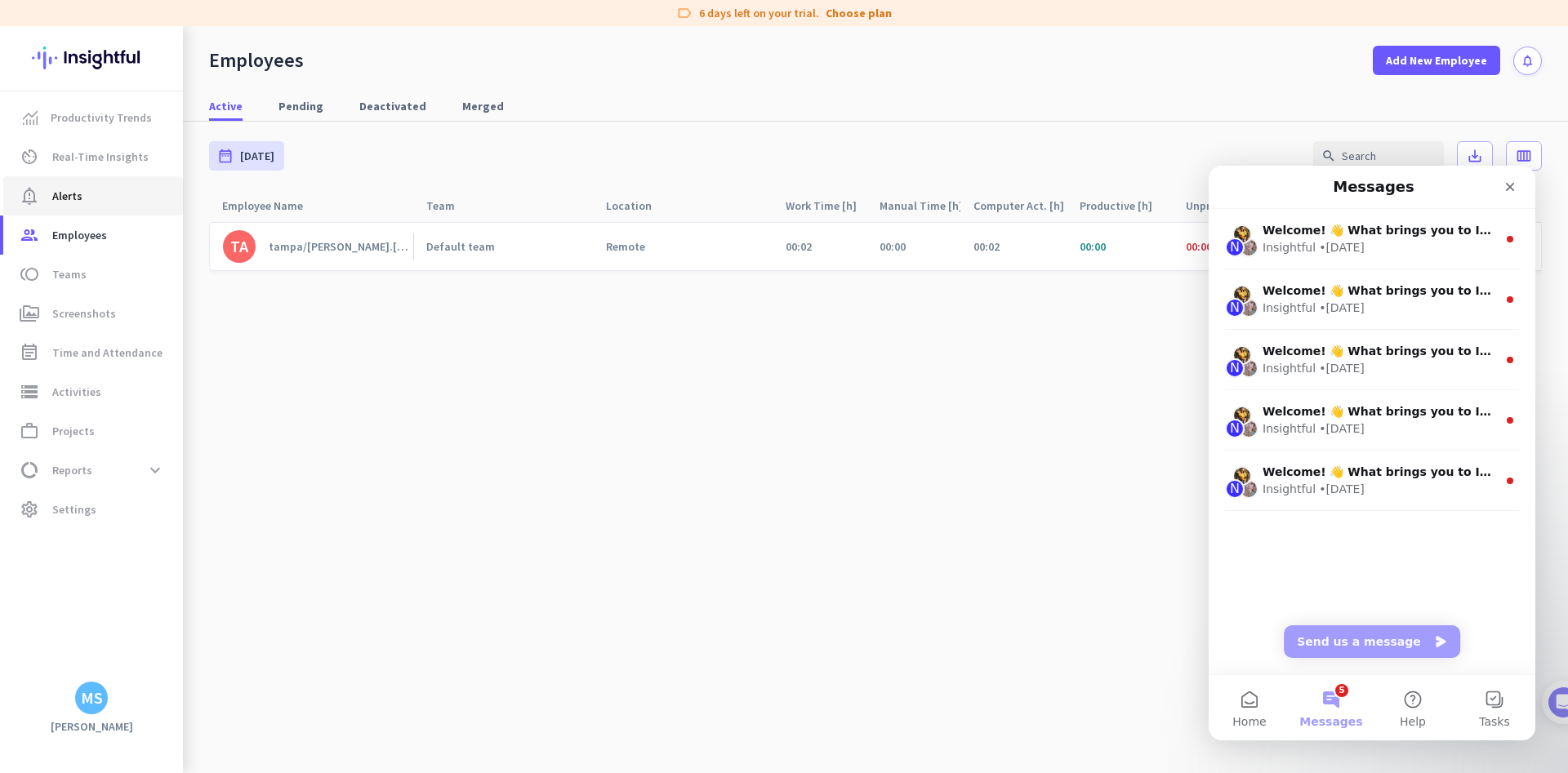
click at [63, 199] on span "Alerts" at bounding box center [67, 196] width 31 height 20
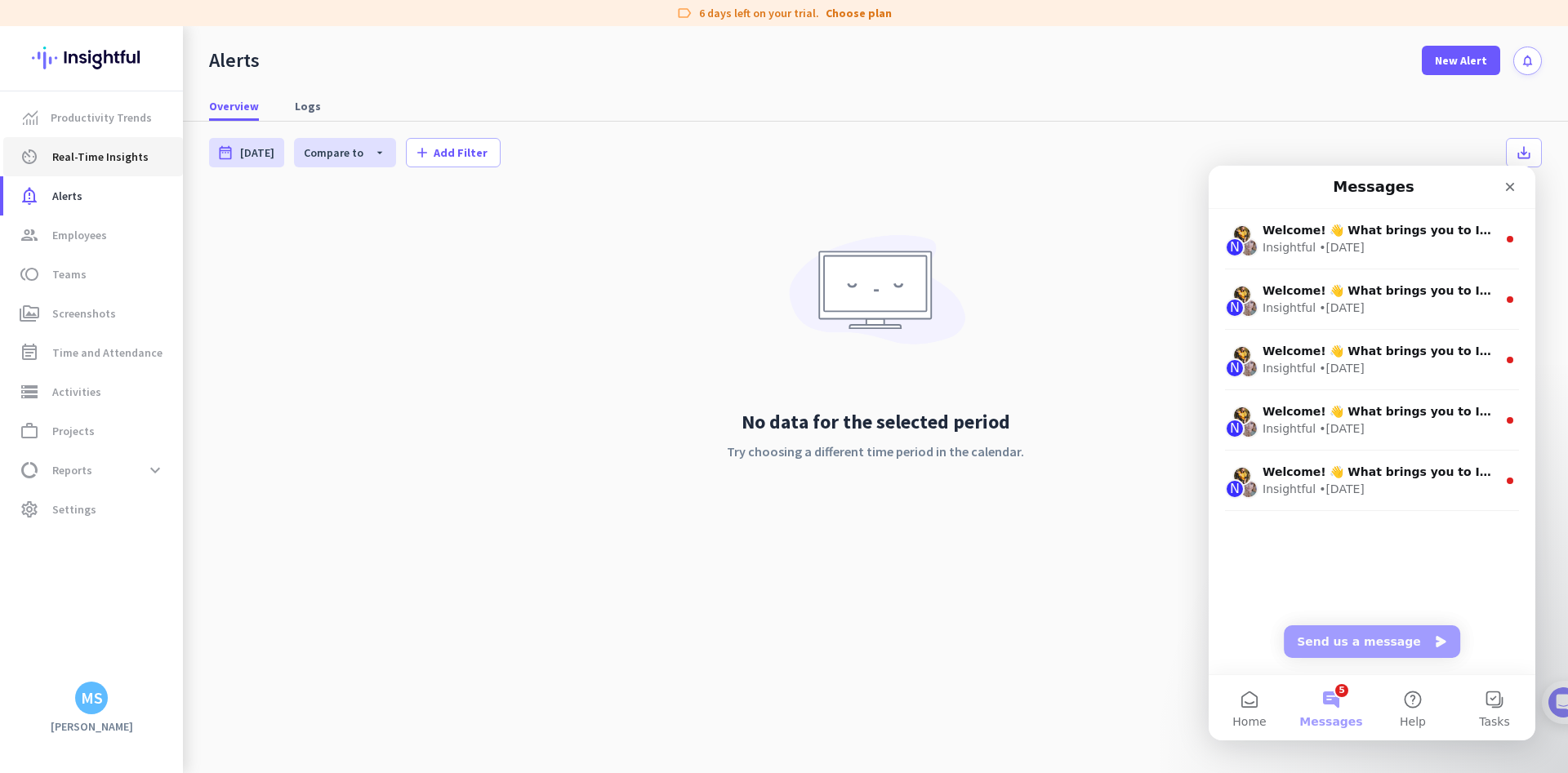
click at [82, 155] on span "Real-Time Insights" at bounding box center [100, 157] width 96 height 20
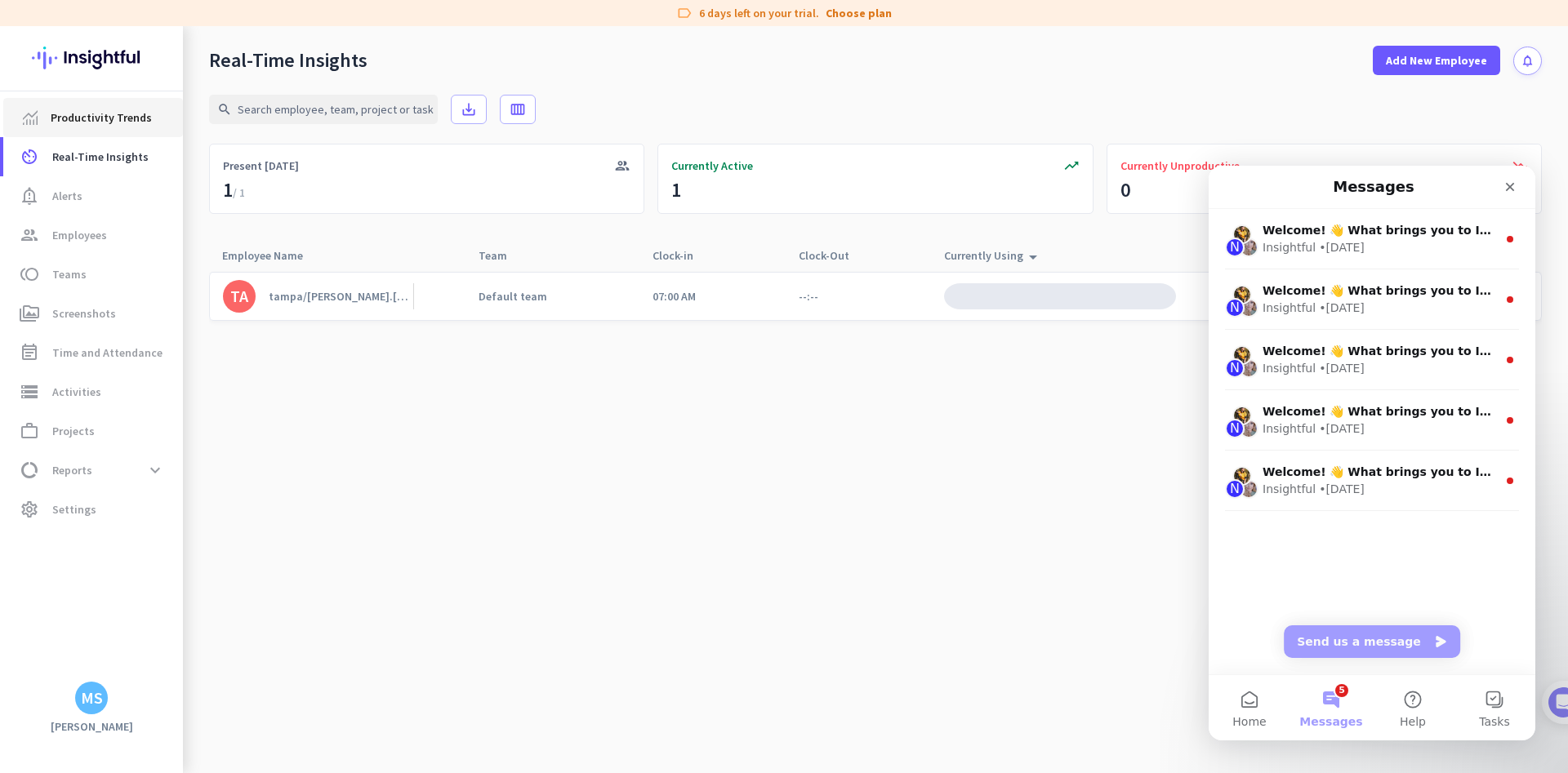
click at [85, 122] on span "Productivity Trends" at bounding box center [101, 118] width 101 height 20
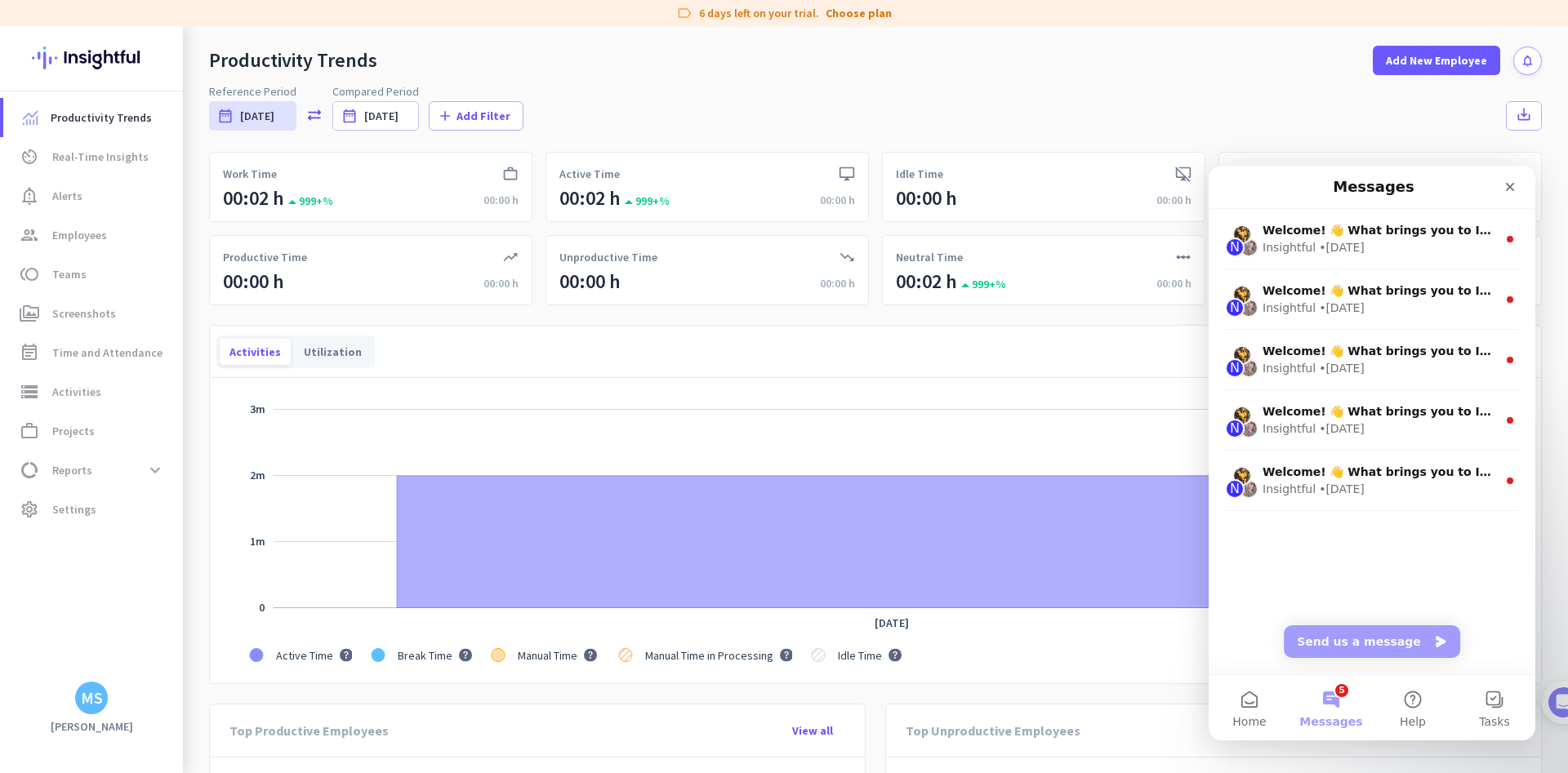
click at [92, 702] on div "MS" at bounding box center [92, 698] width 22 height 16
click at [79, 592] on div "Personal Settings Organizations Help Sign out" at bounding box center [157, 623] width 166 height 118
click at [1490, 709] on button "Tasks" at bounding box center [1494, 707] width 82 height 65
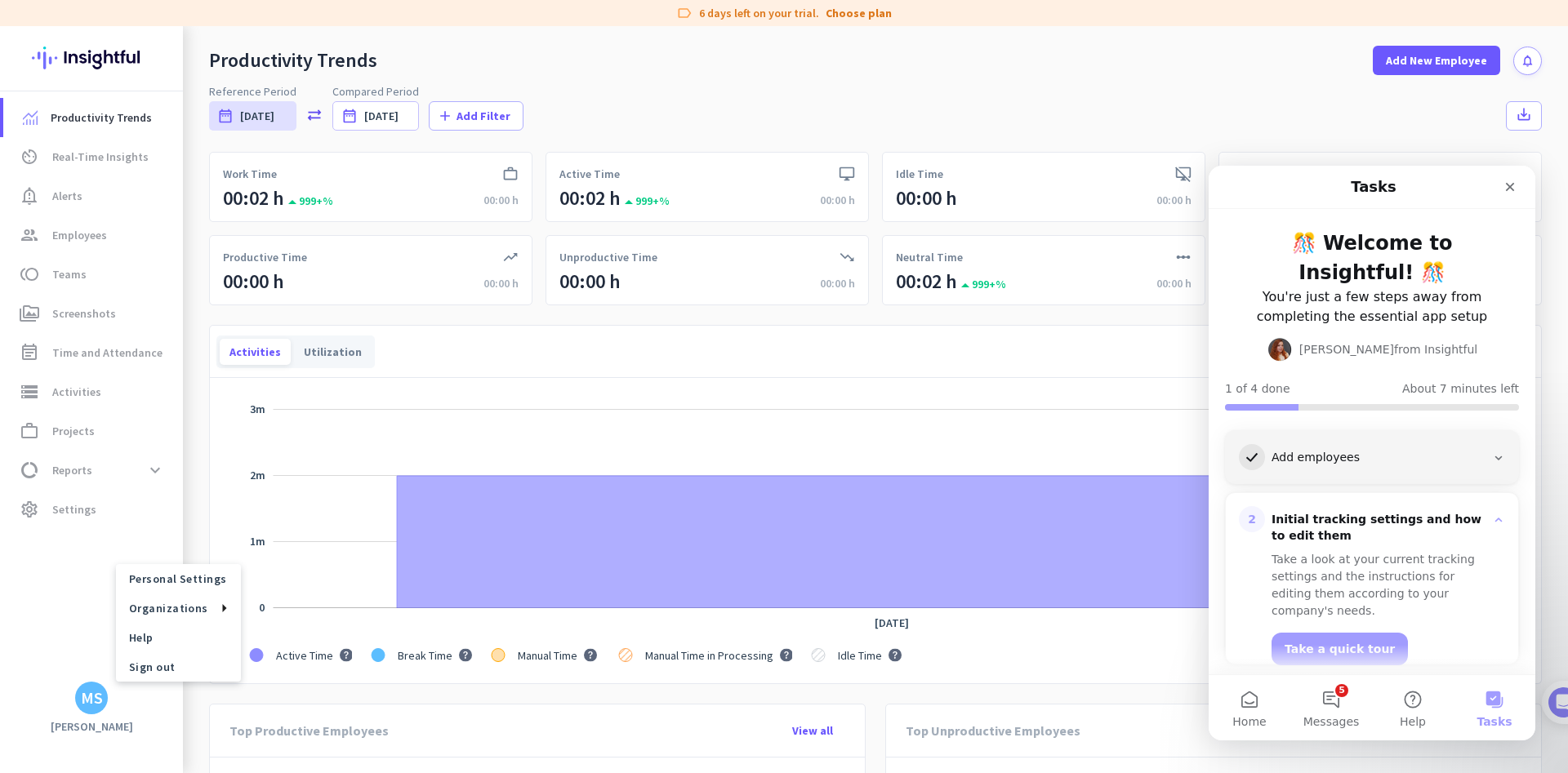
click at [1157, 52] on div at bounding box center [784, 386] width 1568 height 773
click at [92, 123] on span "Productivity Trends" at bounding box center [101, 118] width 101 height 20
click at [92, 237] on span "Employees" at bounding box center [79, 235] width 54 height 20
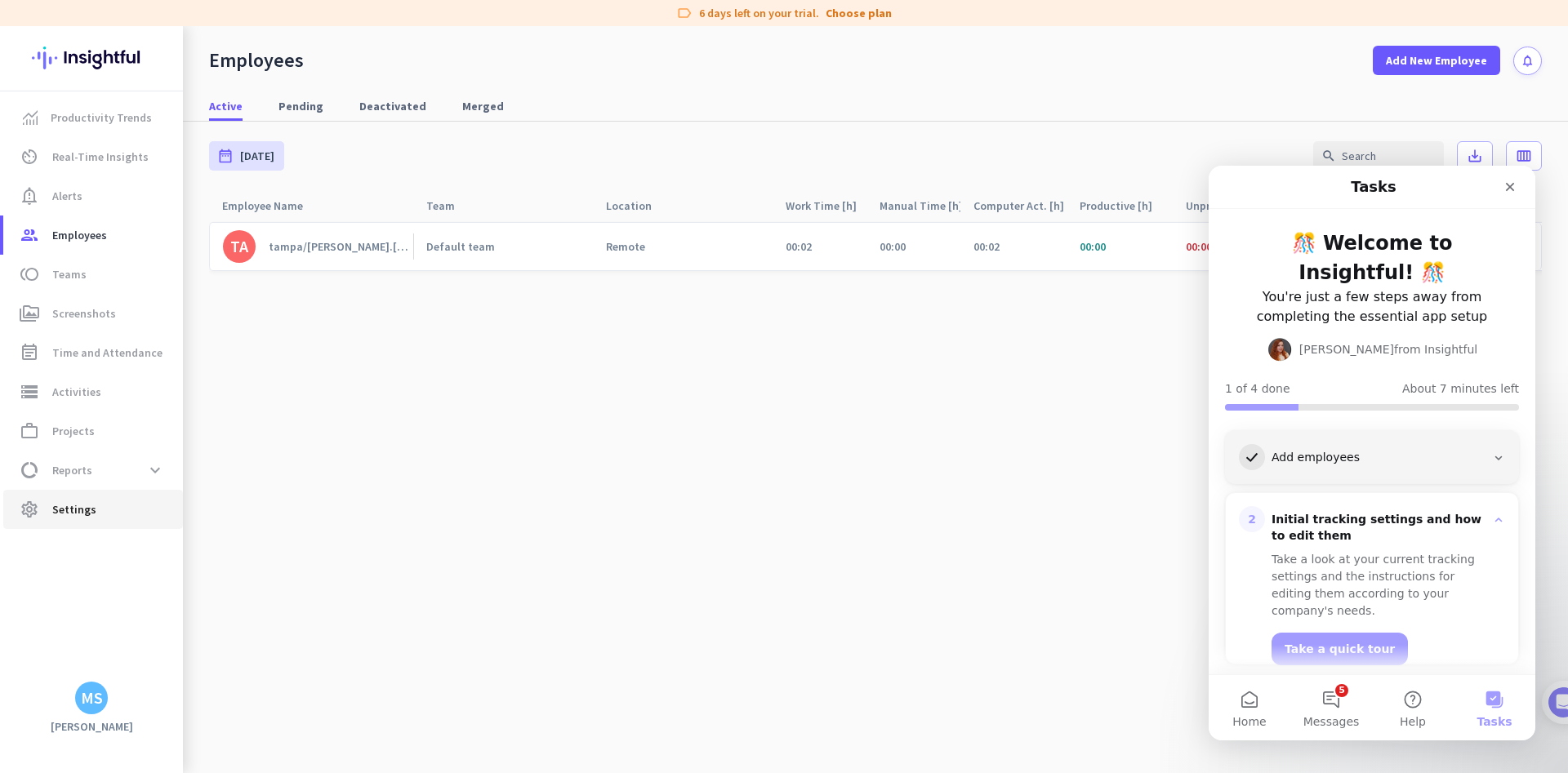
click at [73, 514] on span "Settings" at bounding box center [73, 509] width 44 height 20
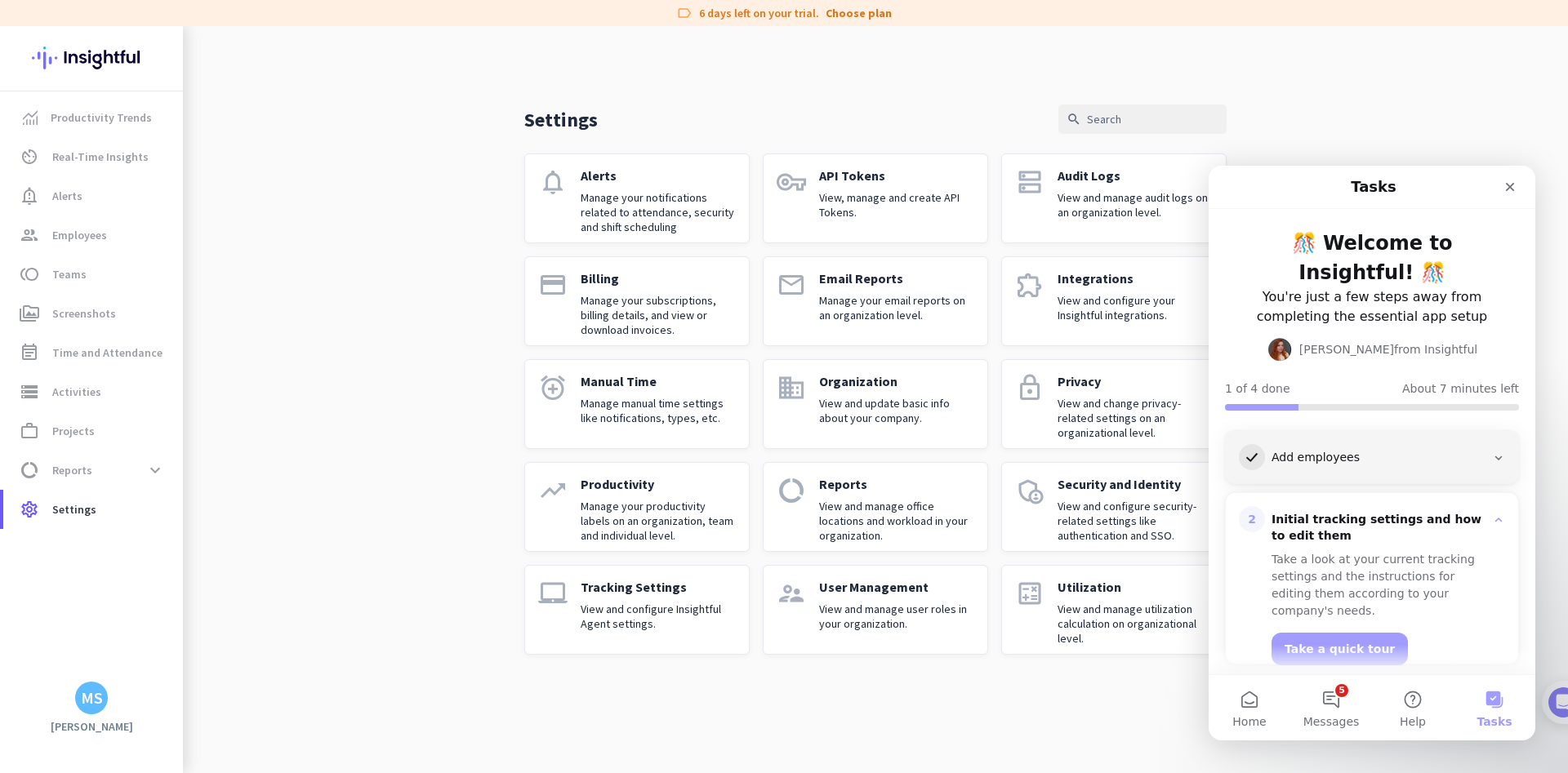
click at [851, 594] on p "User Management" at bounding box center [897, 587] width 155 height 16
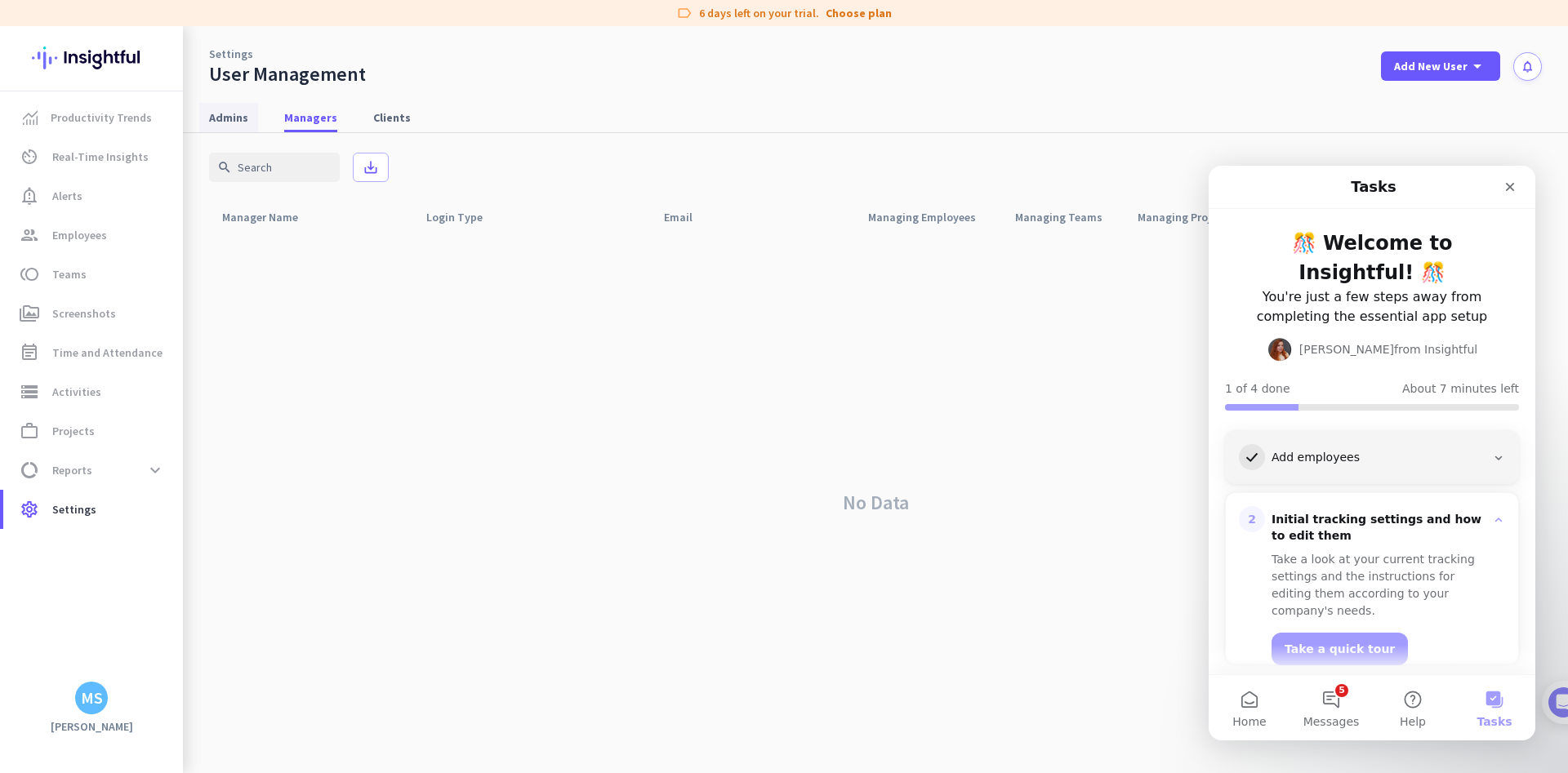
click at [225, 111] on span "Admins" at bounding box center [229, 118] width 40 height 16
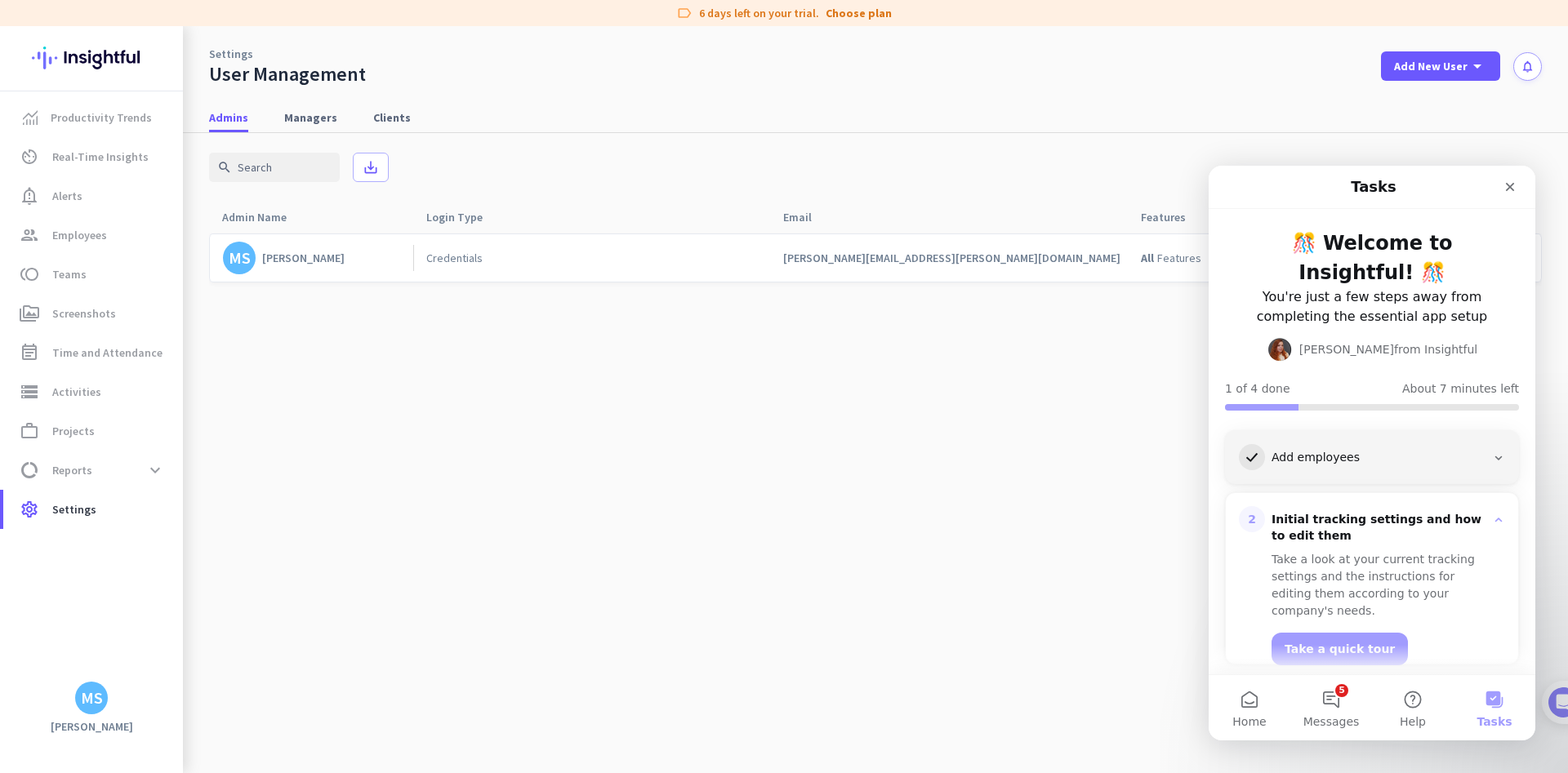
drag, startPoint x: 1301, startPoint y: 185, endPoint x: 1314, endPoint y: 197, distance: 17.7
click at [1313, 198] on div "Tasks" at bounding box center [1372, 187] width 305 height 30
click at [1511, 191] on icon "Close" at bounding box center [1510, 187] width 13 height 13
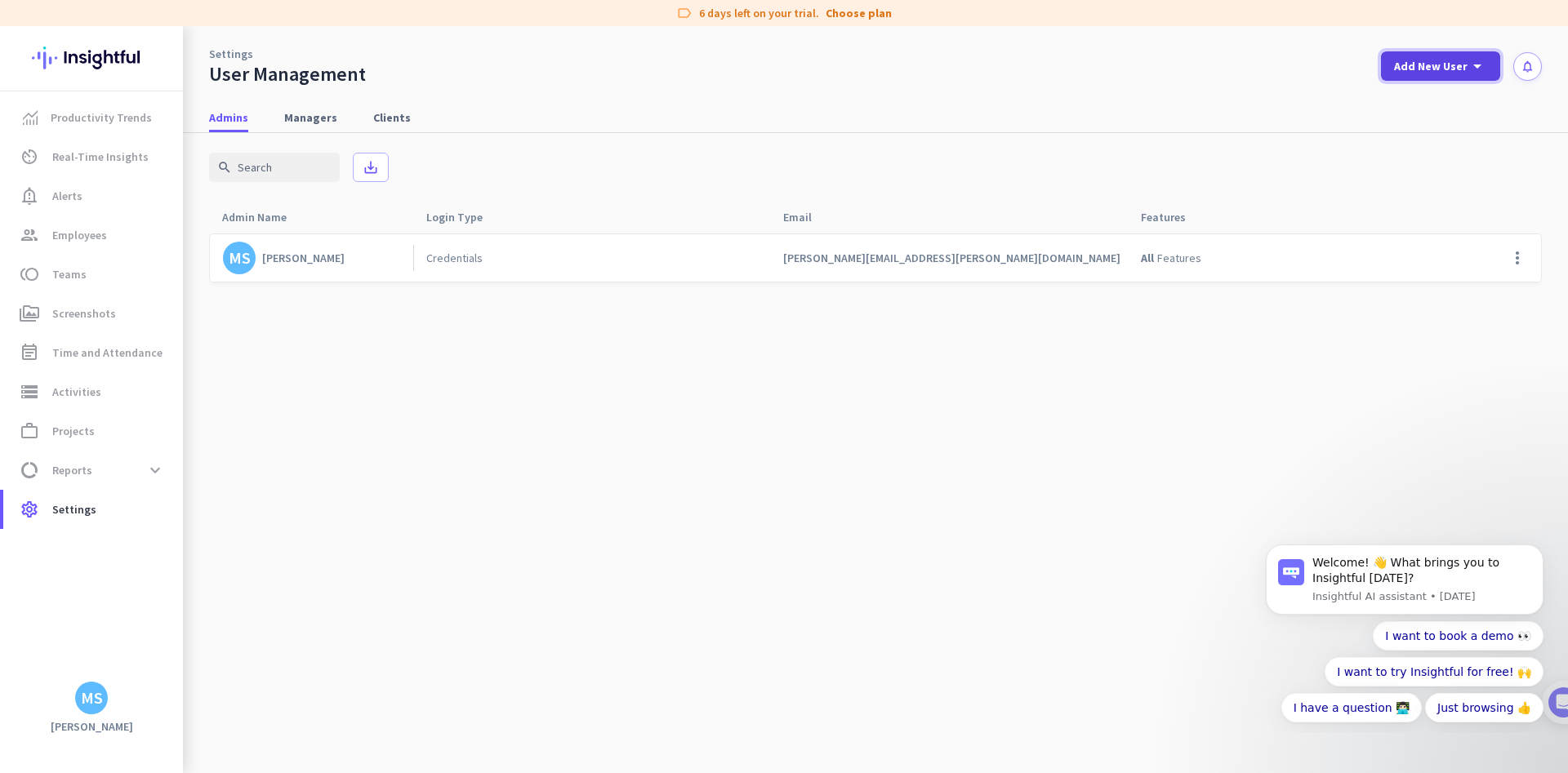
click at [1478, 68] on icon "arrow_drop_down" at bounding box center [1477, 66] width 20 height 20
click at [1449, 101] on div "Admin" at bounding box center [1439, 102] width 37 height 16
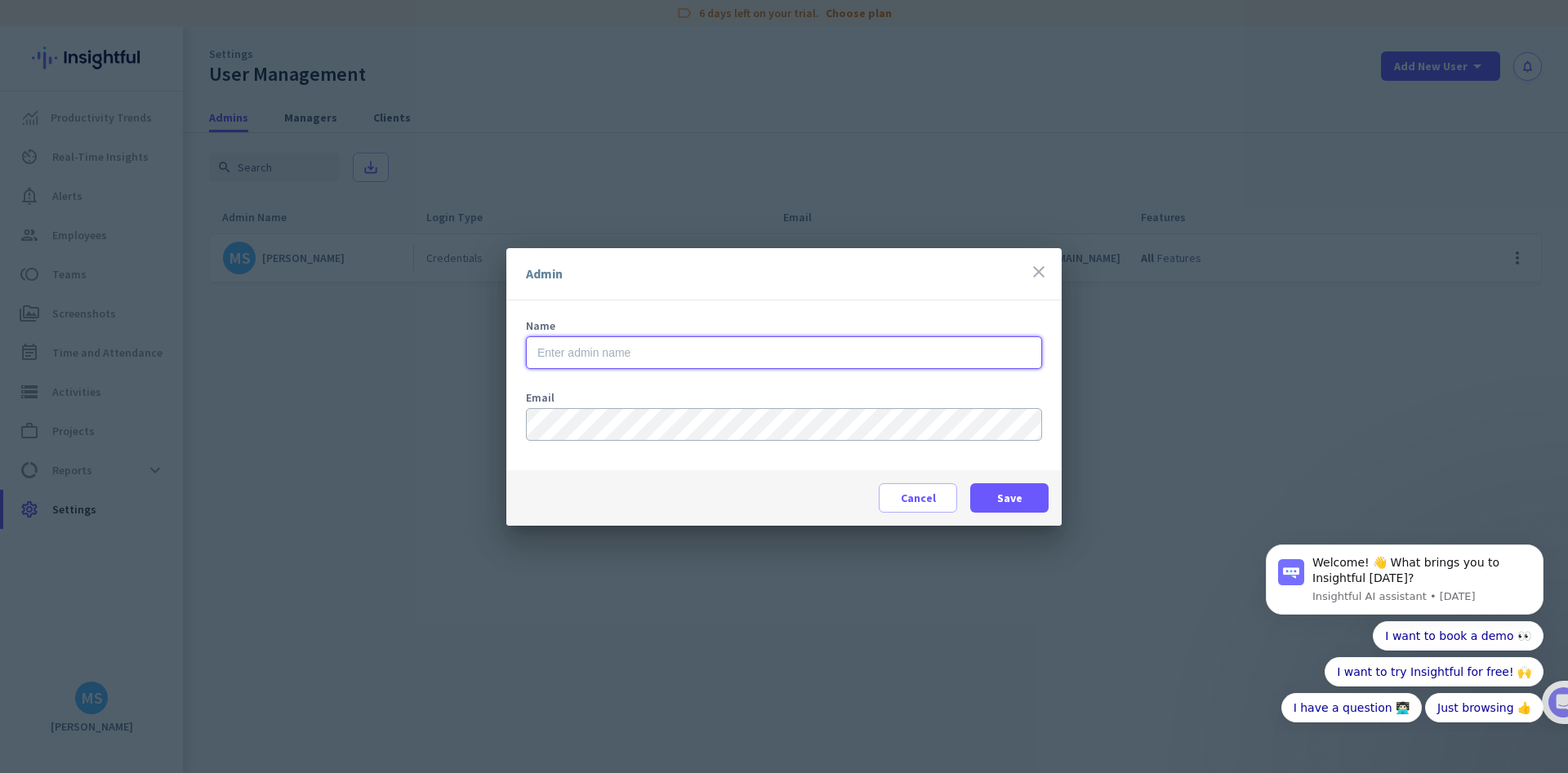
click at [535, 357] on input "text" at bounding box center [784, 353] width 516 height 33
click at [571, 352] on input "text" at bounding box center [784, 353] width 516 height 33
paste input "[PERSON_NAME][EMAIL_ADDRESS][PERSON_NAME][DOMAIN_NAME]"
drag, startPoint x: 617, startPoint y: 352, endPoint x: 811, endPoint y: 358, distance: 194.1
click at [811, 358] on input "[PERSON_NAME][EMAIL_ADDRESS][PERSON_NAME][DOMAIN_NAME]" at bounding box center [784, 353] width 516 height 33
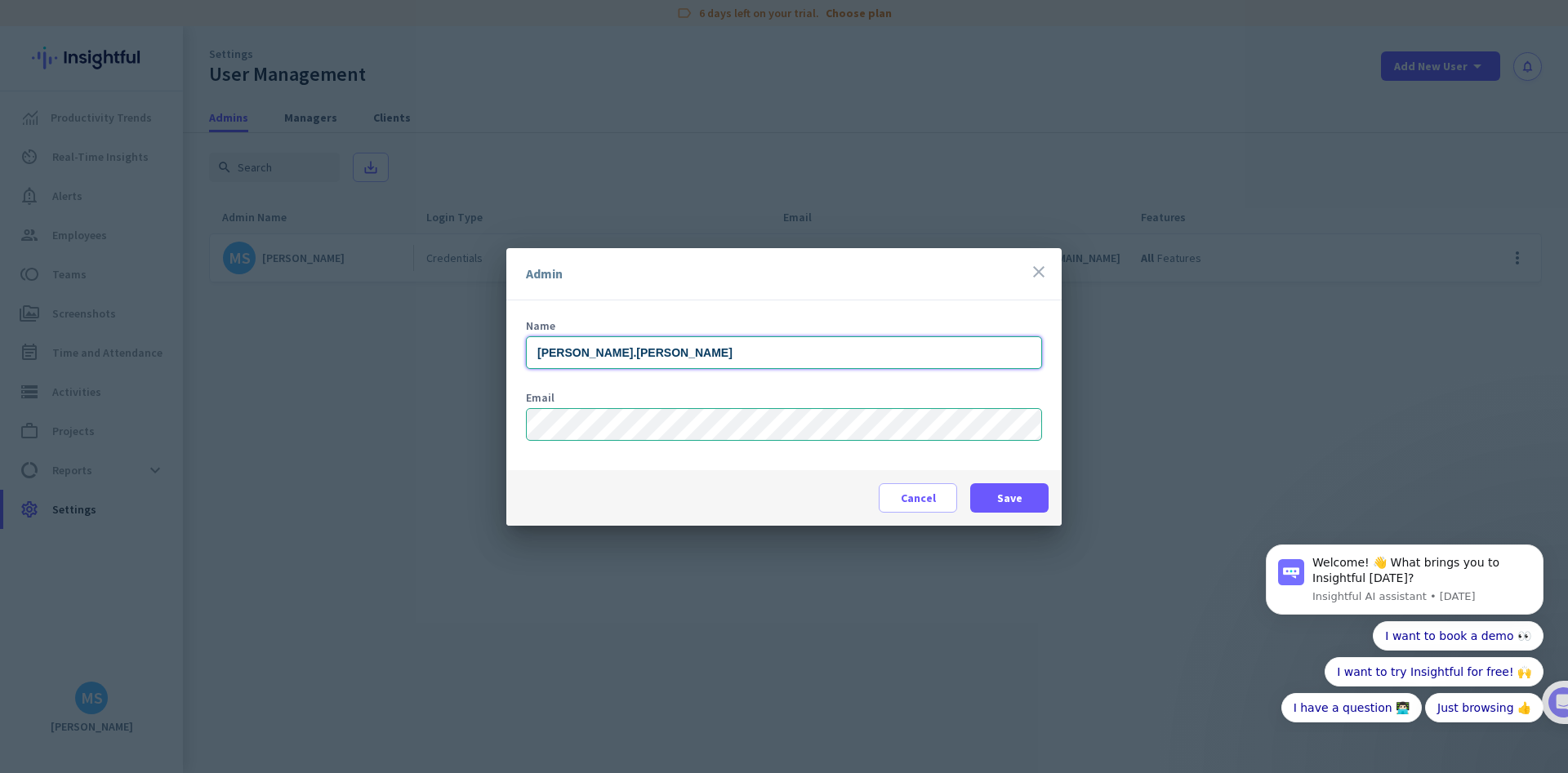
click at [584, 351] on input "[PERSON_NAME].[PERSON_NAME]" at bounding box center [784, 353] width 516 height 33
type input "[PERSON_NAME]"
click at [1008, 494] on span "Save" at bounding box center [1010, 498] width 26 height 16
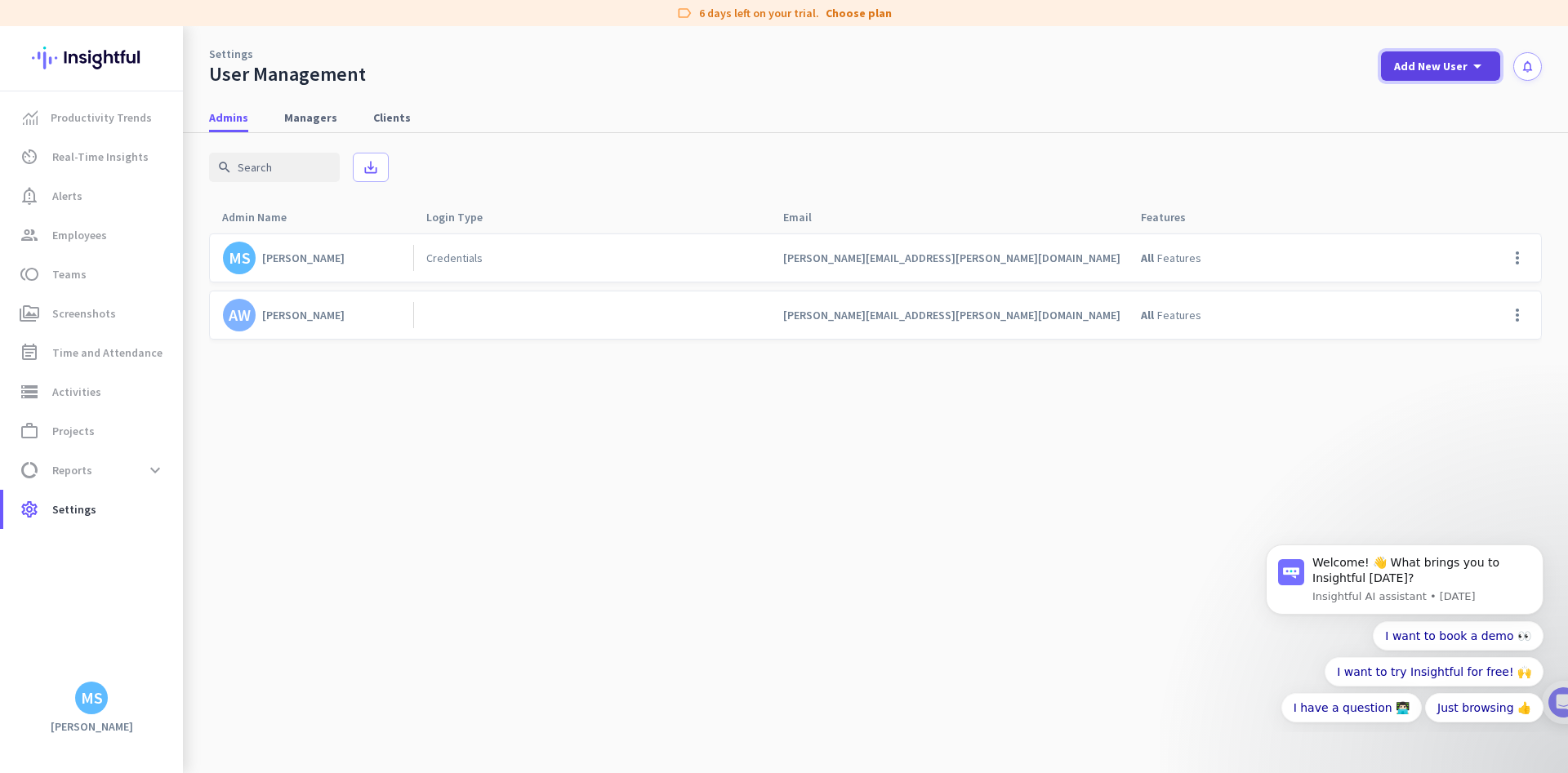
click at [1421, 63] on span "Add New User" at bounding box center [1430, 66] width 73 height 16
click at [1415, 101] on div "add Admin" at bounding box center [1434, 102] width 86 height 30
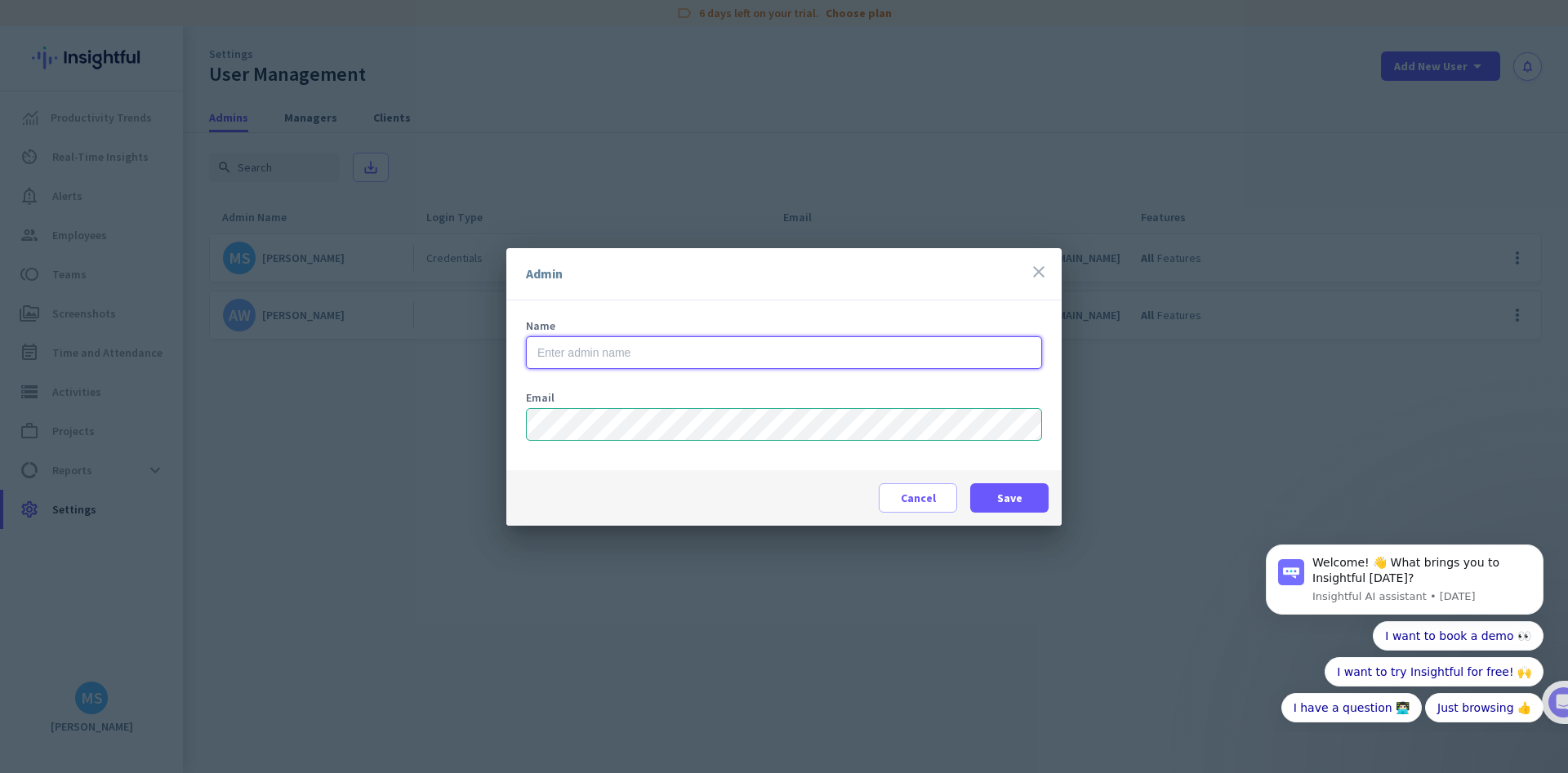
click at [569, 350] on input "text" at bounding box center [784, 353] width 516 height 33
paste input "[PERSON_NAME][EMAIL_ADDRESS][PERSON_NAME][DOMAIN_NAME]"
drag, startPoint x: 611, startPoint y: 354, endPoint x: 833, endPoint y: 353, distance: 222.0
click at [833, 353] on input "[PERSON_NAME][EMAIL_ADDRESS][PERSON_NAME][DOMAIN_NAME]" at bounding box center [784, 353] width 516 height 33
click at [577, 354] on input "[PERSON_NAME].[PERSON_NAME]" at bounding box center [784, 353] width 516 height 33
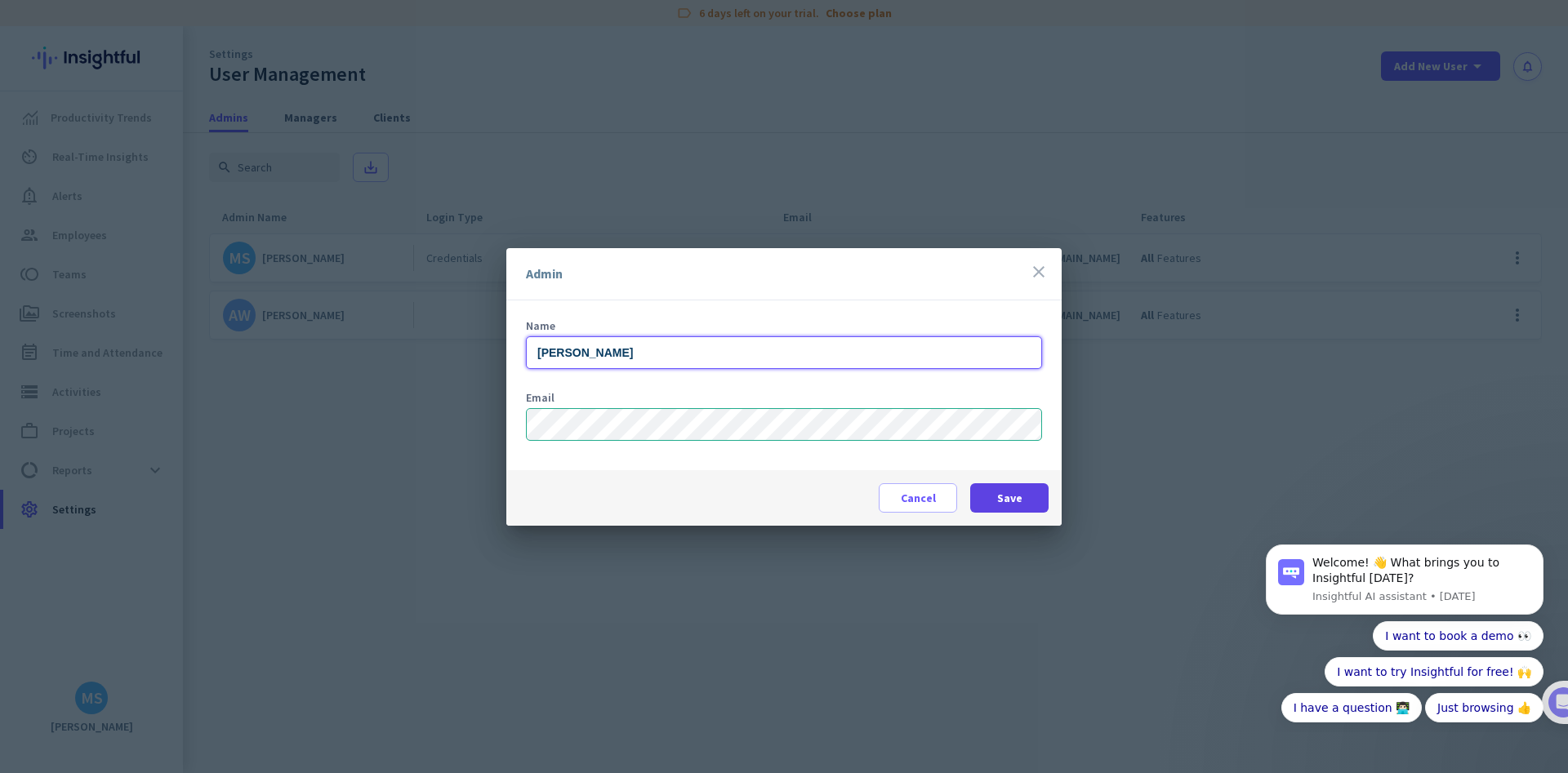
type input "[PERSON_NAME]"
click at [1017, 494] on span "Save" at bounding box center [1010, 498] width 26 height 16
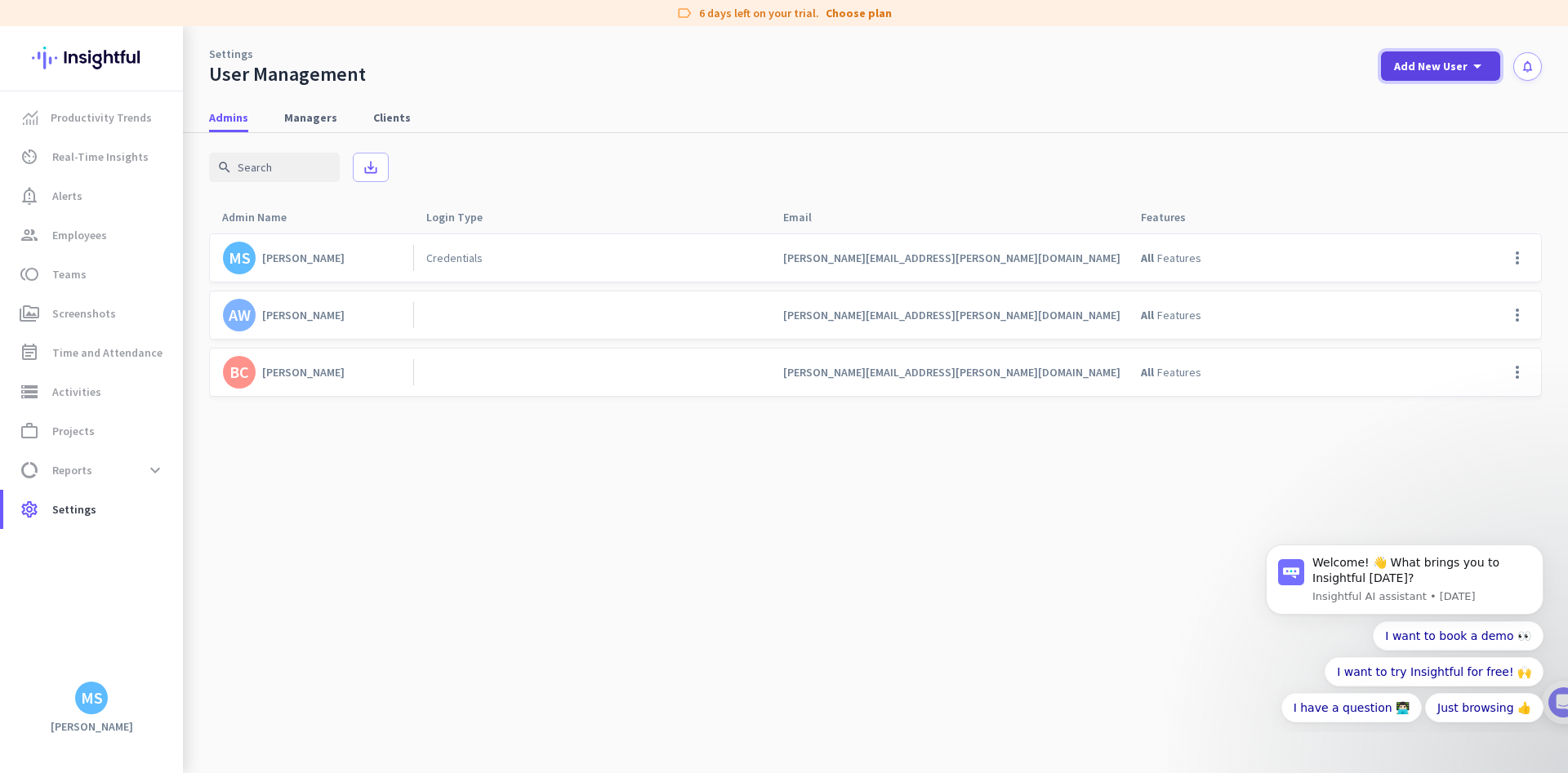
click at [1453, 63] on span "Add New User" at bounding box center [1430, 66] width 73 height 16
click at [1433, 100] on div "Admin" at bounding box center [1439, 102] width 37 height 16
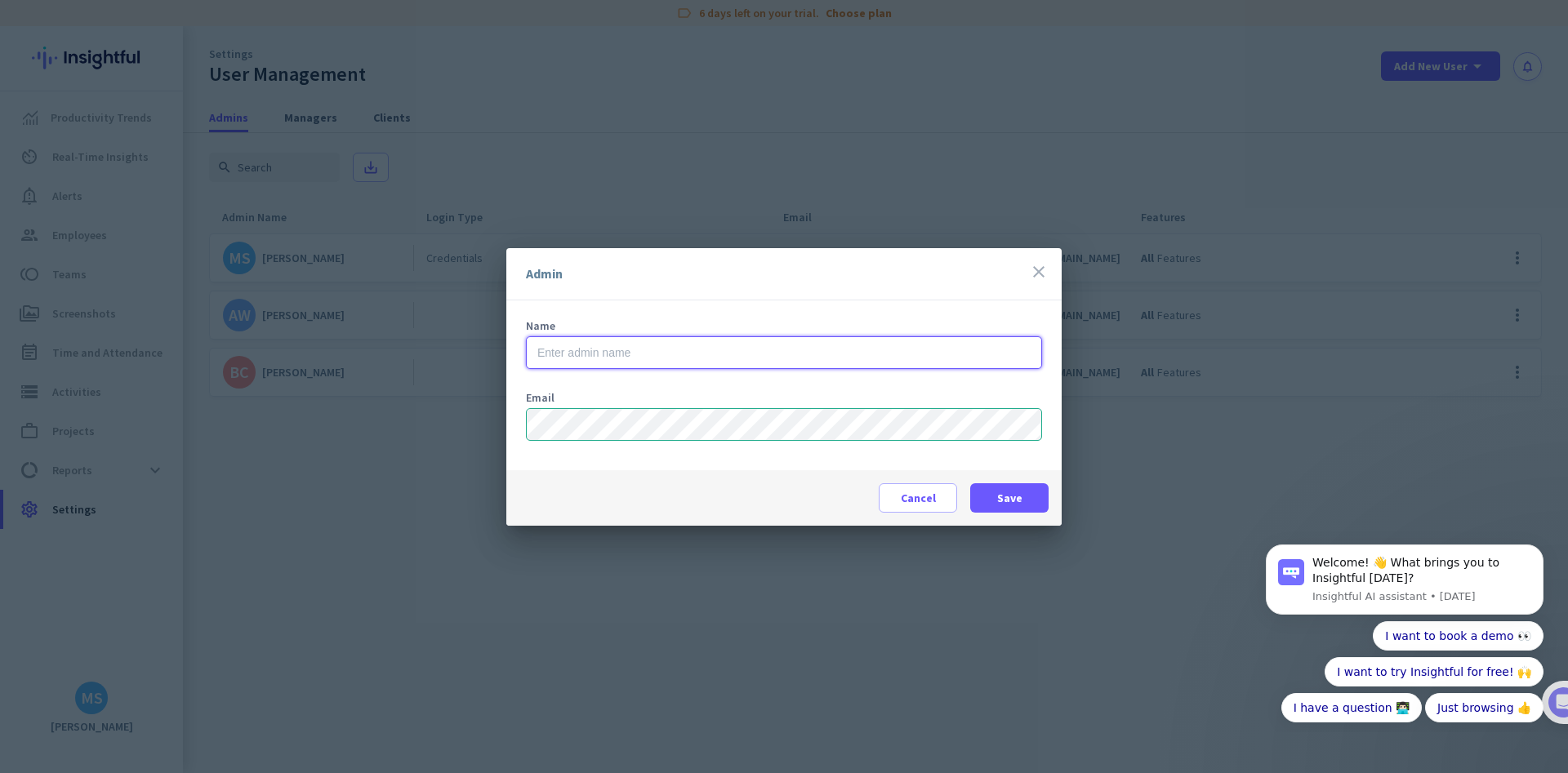
click at [580, 352] on input "text" at bounding box center [784, 353] width 516 height 33
paste input "[PERSON_NAME][EMAIL_ADDRESS][DOMAIN_NAME]"
drag, startPoint x: 613, startPoint y: 352, endPoint x: 899, endPoint y: 356, distance: 286.0
click at [899, 356] on input "[PERSON_NAME][EMAIL_ADDRESS][DOMAIN_NAME]" at bounding box center [784, 353] width 516 height 33
type input "[PERSON_NAME]"
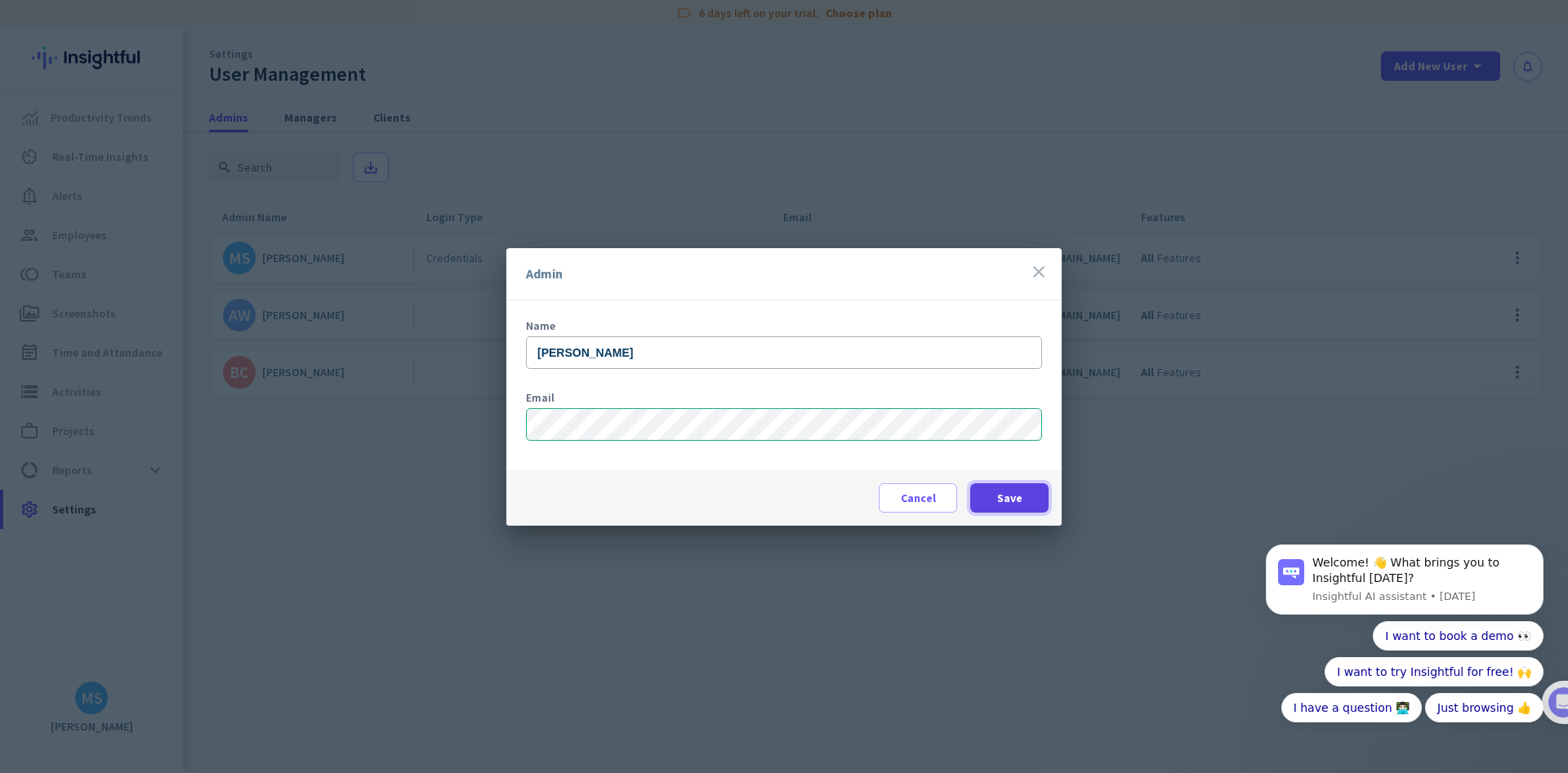
click at [1002, 499] on span "Save" at bounding box center [1010, 498] width 26 height 16
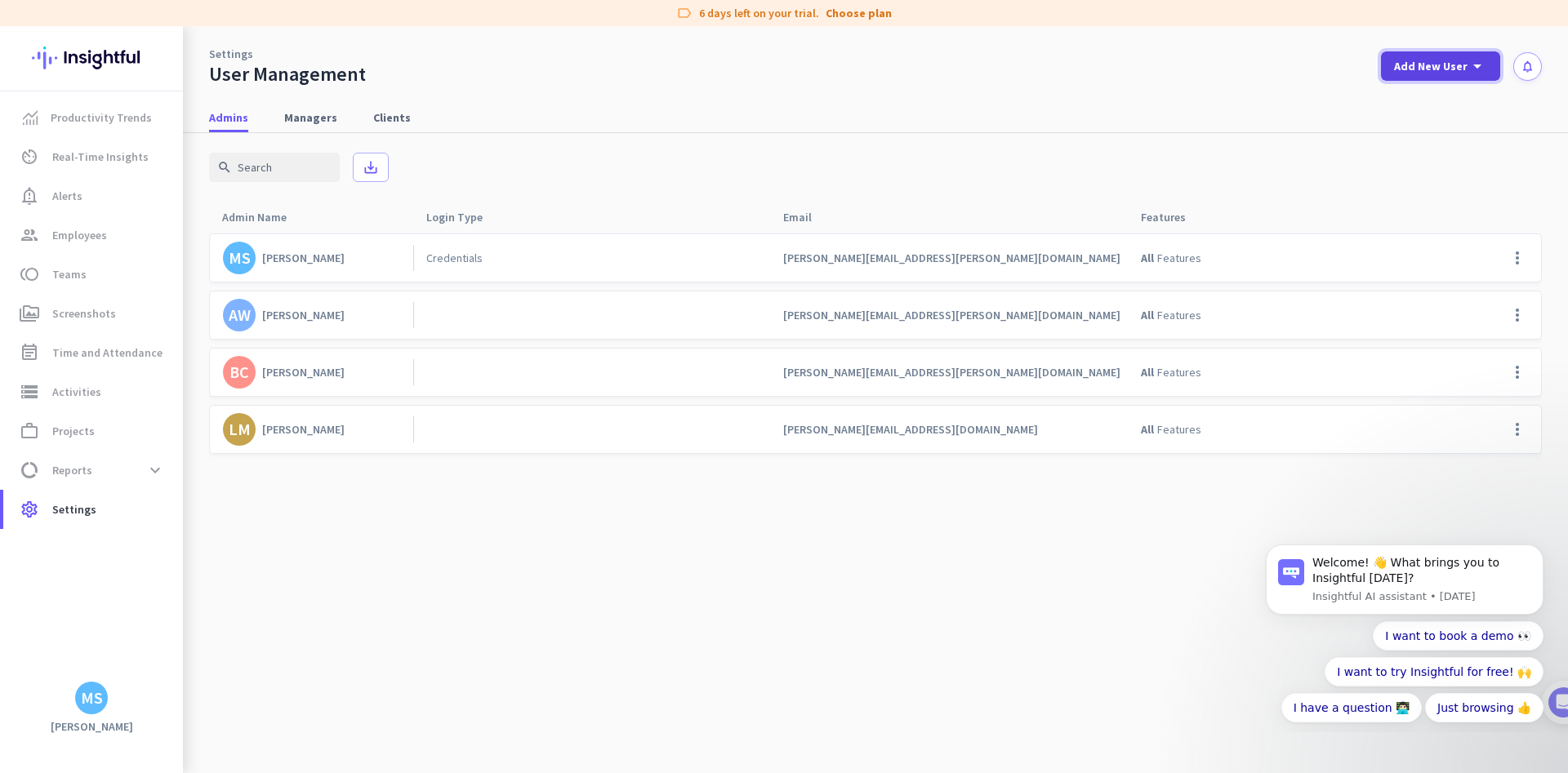
click at [1459, 60] on span "Add New User" at bounding box center [1430, 66] width 73 height 16
click at [1443, 98] on div "Admin" at bounding box center [1439, 102] width 37 height 16
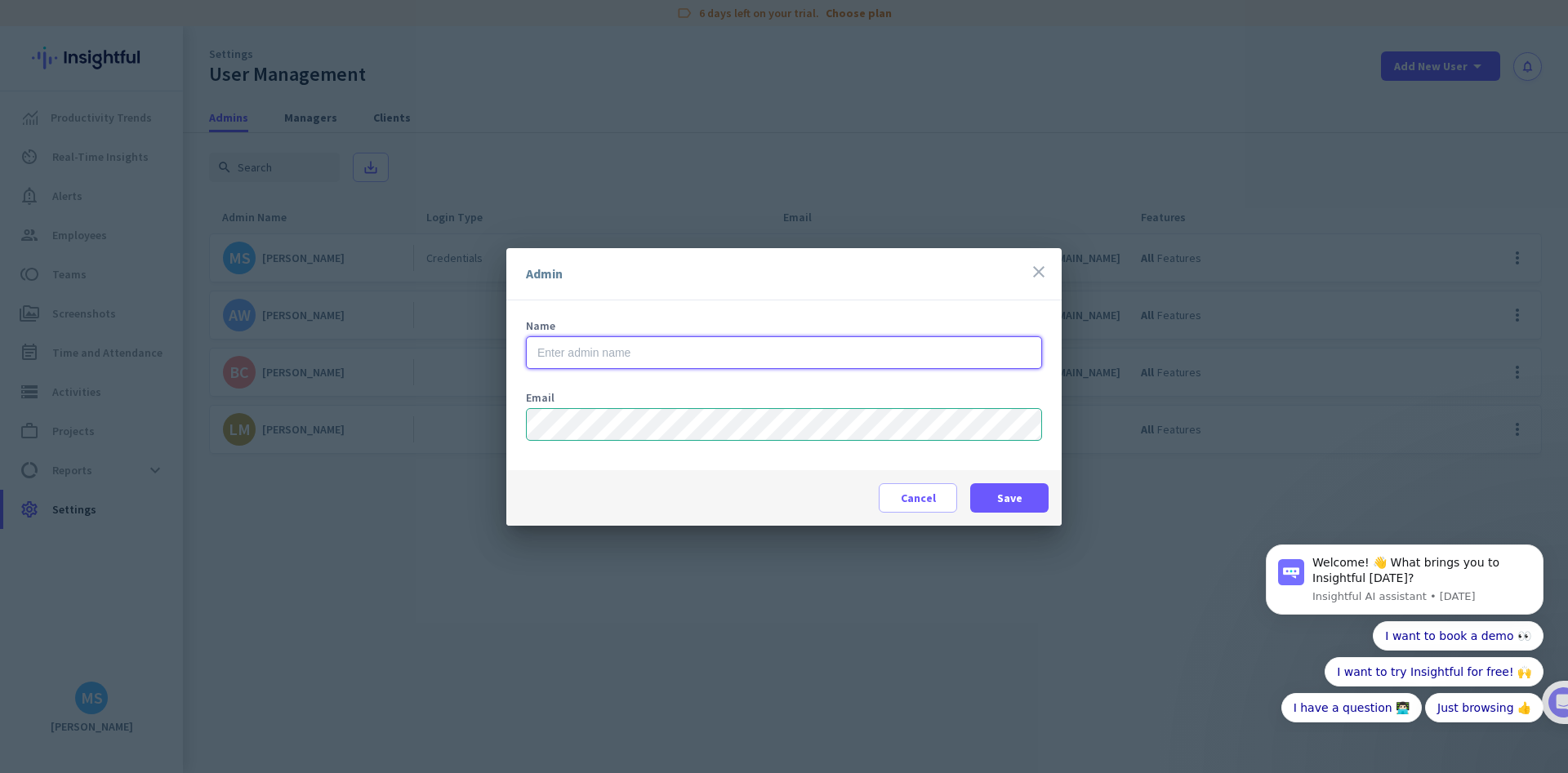
click at [572, 356] on input "text" at bounding box center [784, 353] width 516 height 33
paste input "[PERSON_NAME][EMAIL_ADDRESS][PERSON_NAME][DOMAIN_NAME]"
drag, startPoint x: 610, startPoint y: 352, endPoint x: 849, endPoint y: 353, distance: 239.0
click at [849, 353] on input "[PERSON_NAME][EMAIL_ADDRESS][PERSON_NAME][DOMAIN_NAME]" at bounding box center [784, 353] width 516 height 33
click at [576, 353] on input "[PERSON_NAME].[PERSON_NAME]" at bounding box center [784, 353] width 516 height 33
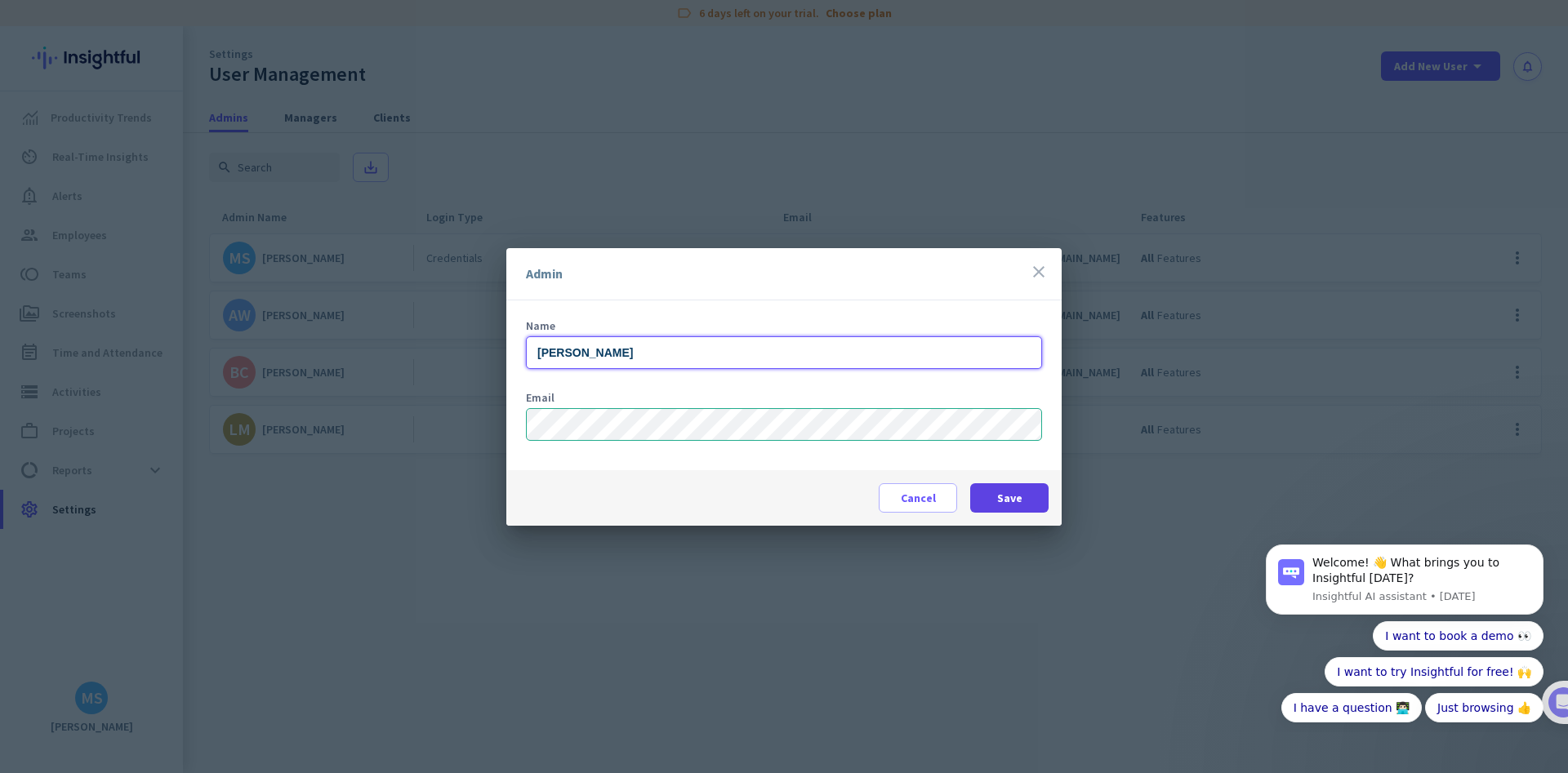
type input "[PERSON_NAME]"
click at [1024, 493] on span at bounding box center [1009, 498] width 78 height 40
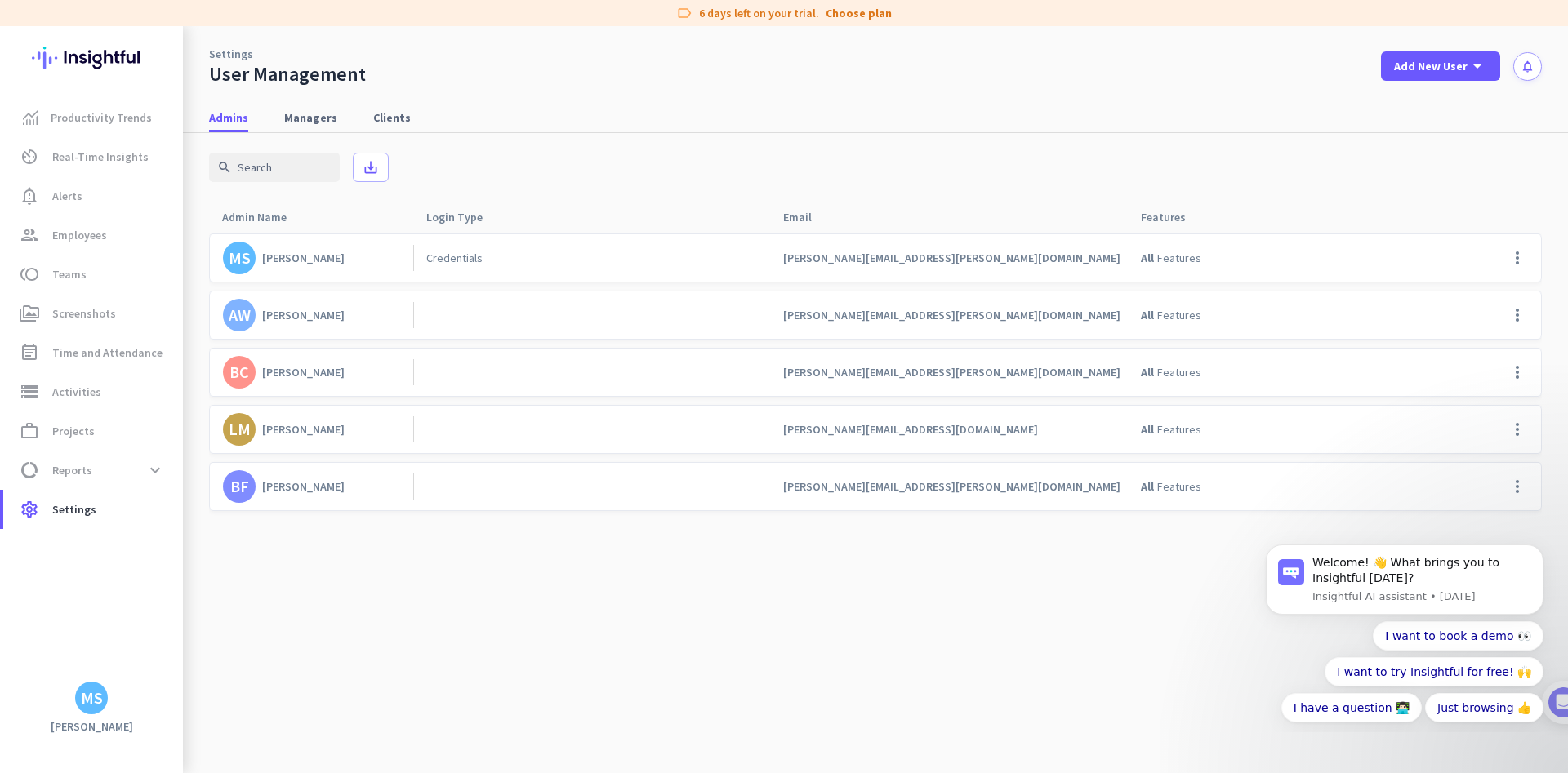
click at [930, 174] on div "search save_alt" at bounding box center [876, 166] width 1333 height 68
click at [1514, 321] on span at bounding box center [1518, 316] width 40 height 40
click at [1322, 171] on div at bounding box center [784, 386] width 1568 height 773
click at [307, 120] on span "Managers" at bounding box center [311, 118] width 53 height 16
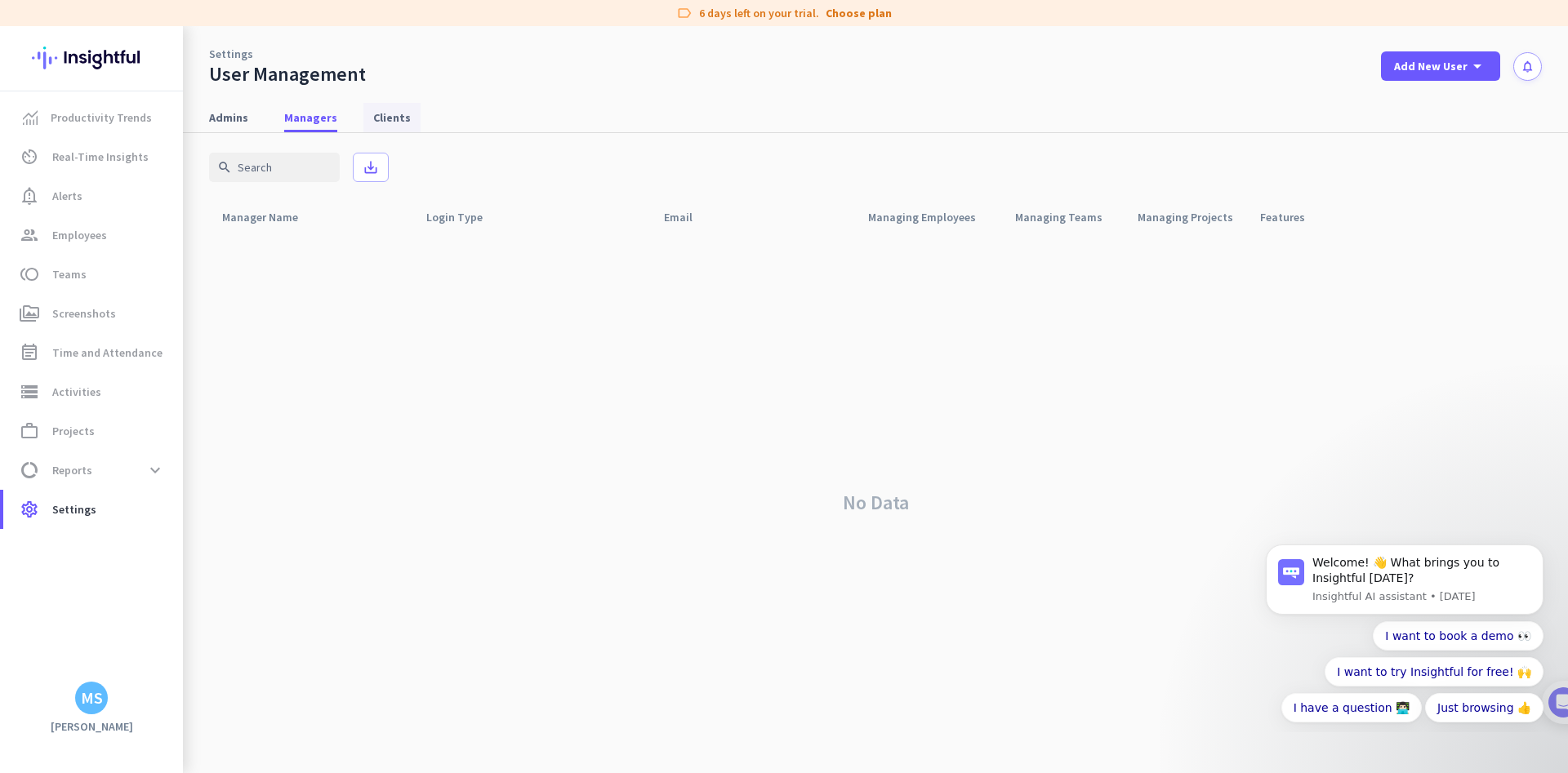
click at [397, 118] on span "Clients" at bounding box center [392, 118] width 38 height 16
click at [219, 122] on span "Admins" at bounding box center [229, 118] width 40 height 16
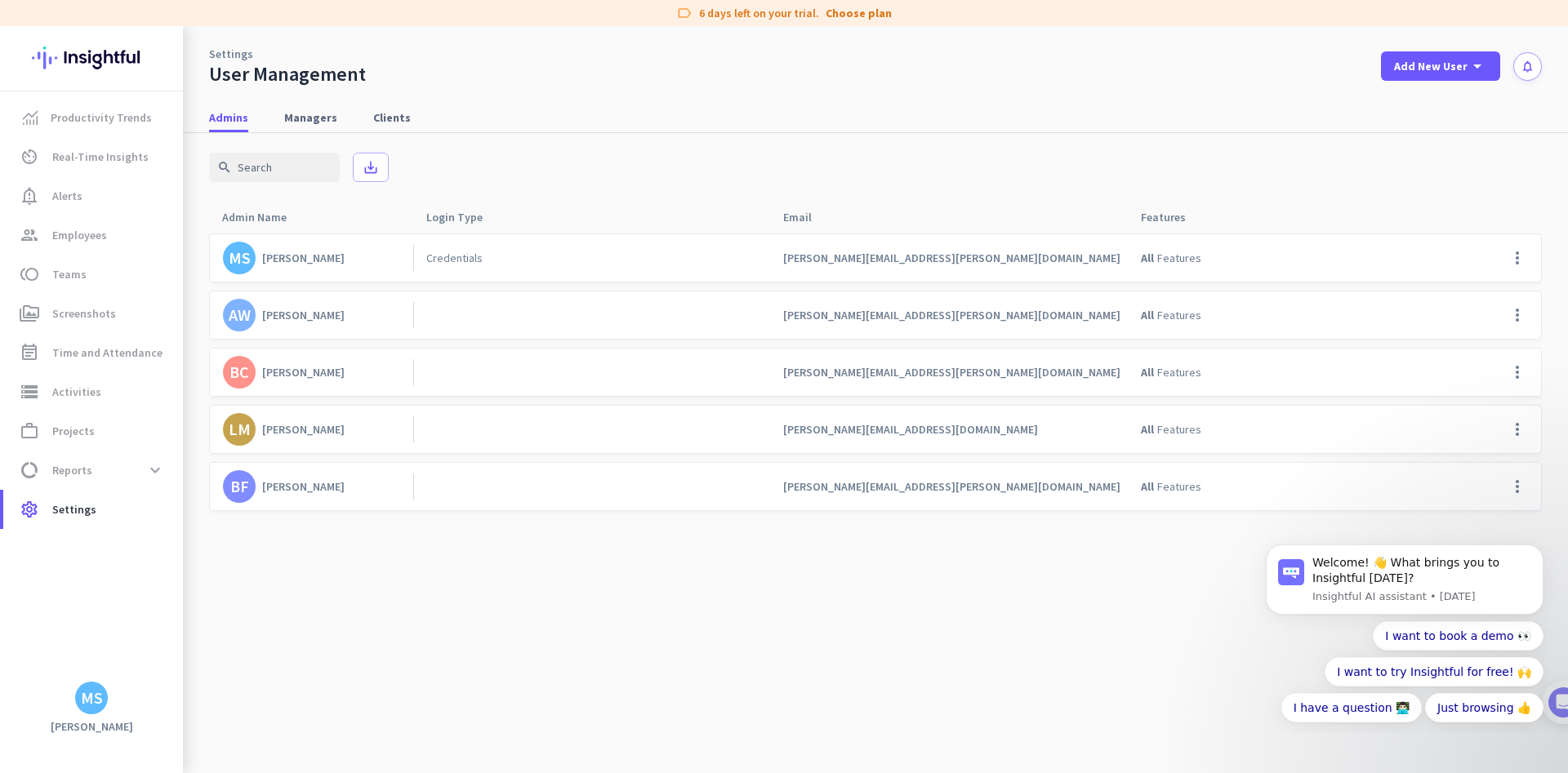
click at [472, 73] on div "Settings User Management Add New User arrow_drop_down notifications" at bounding box center [876, 56] width 1385 height 60
click at [73, 358] on span "Time and Attendance" at bounding box center [107, 353] width 110 height 20
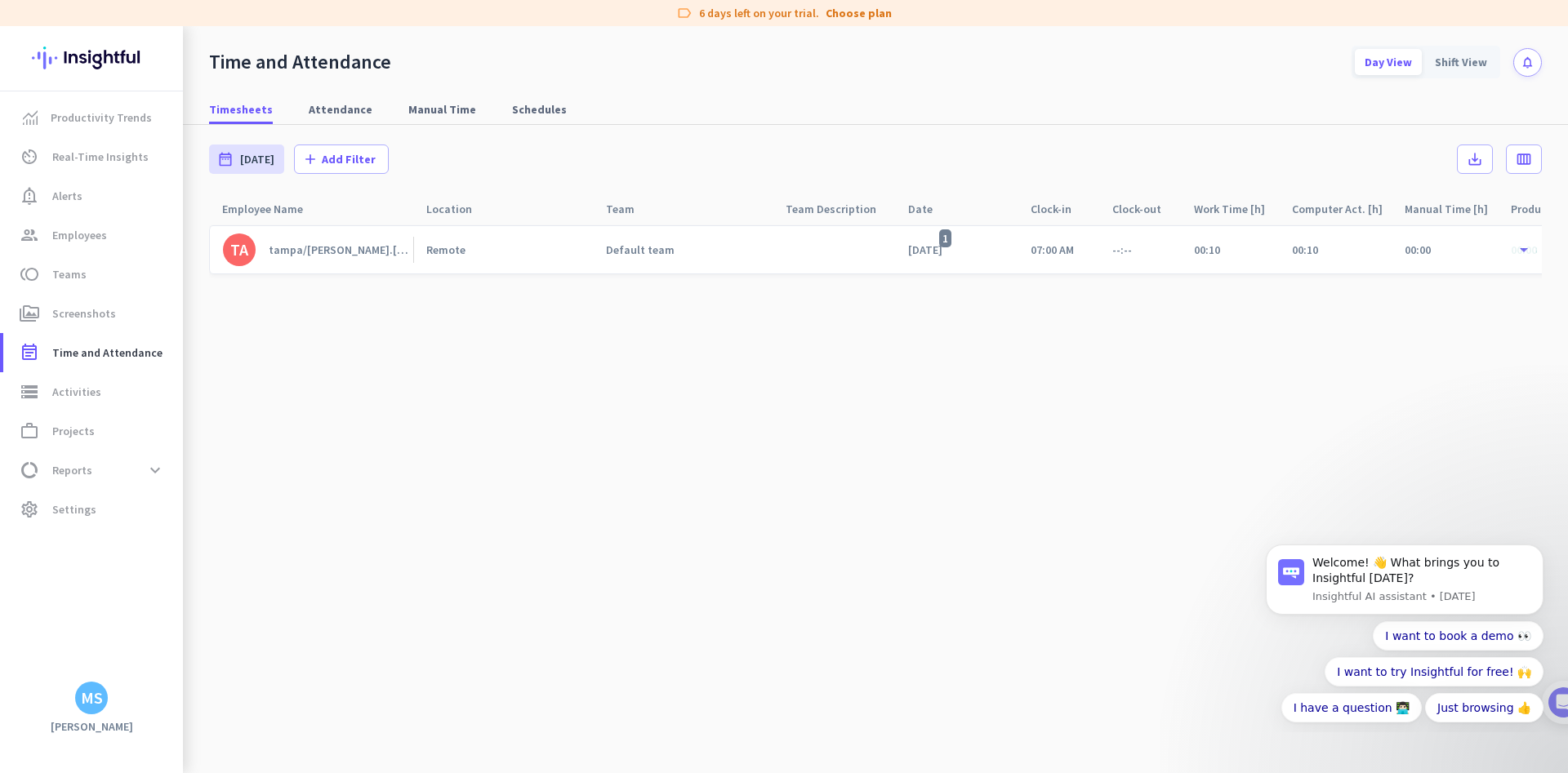
click at [799, 250] on div at bounding box center [833, 249] width 123 height 47
click at [109, 130] on link "Productivity Trends" at bounding box center [93, 118] width 180 height 40
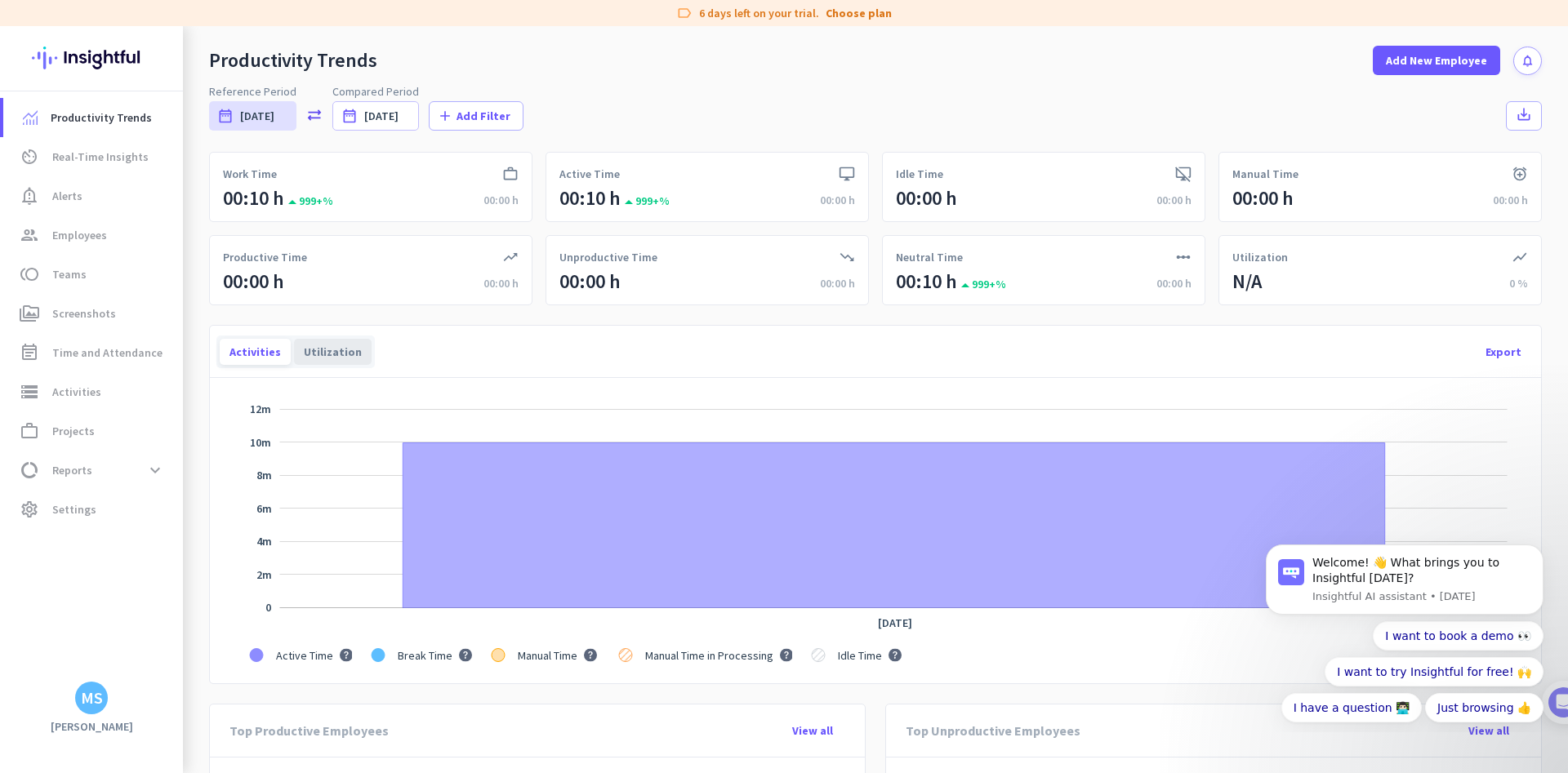
click at [322, 346] on div "Utilization" at bounding box center [333, 352] width 77 height 26
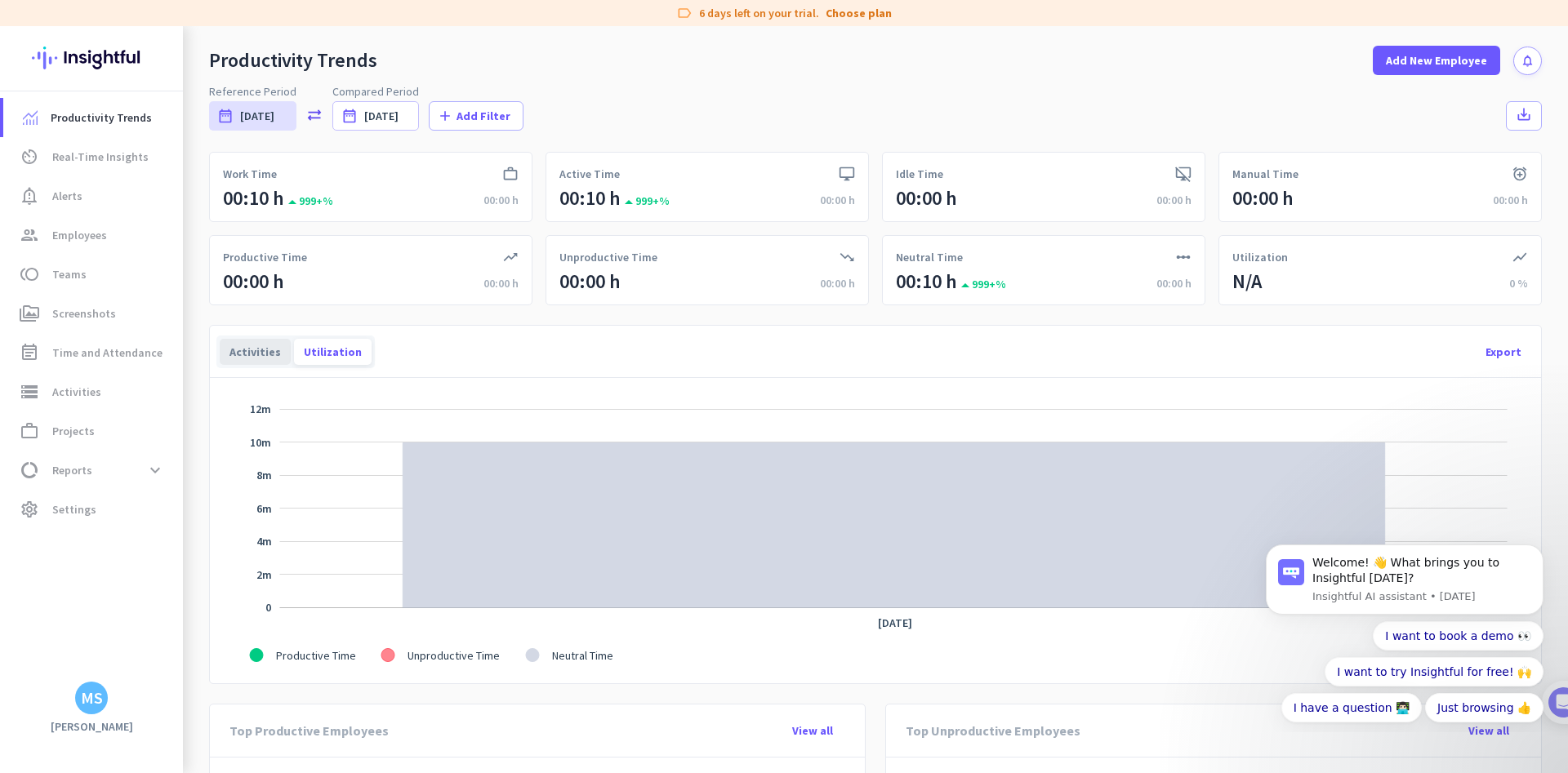
click at [242, 351] on div "Activities" at bounding box center [255, 352] width 71 height 26
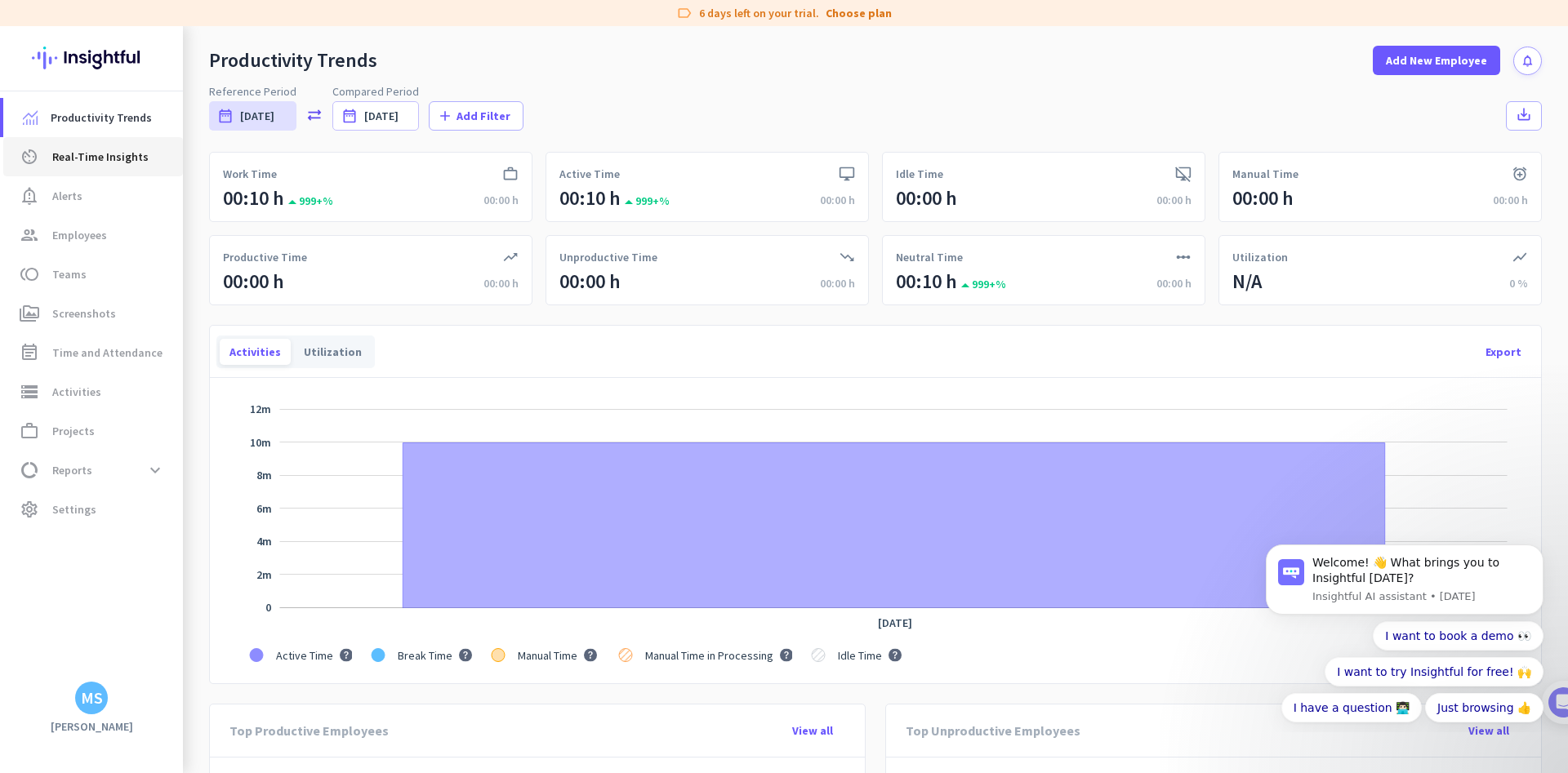
click at [117, 168] on link "av_timer Real-Time Insights" at bounding box center [93, 157] width 180 height 40
